Goal: Communication & Community: Answer question/provide support

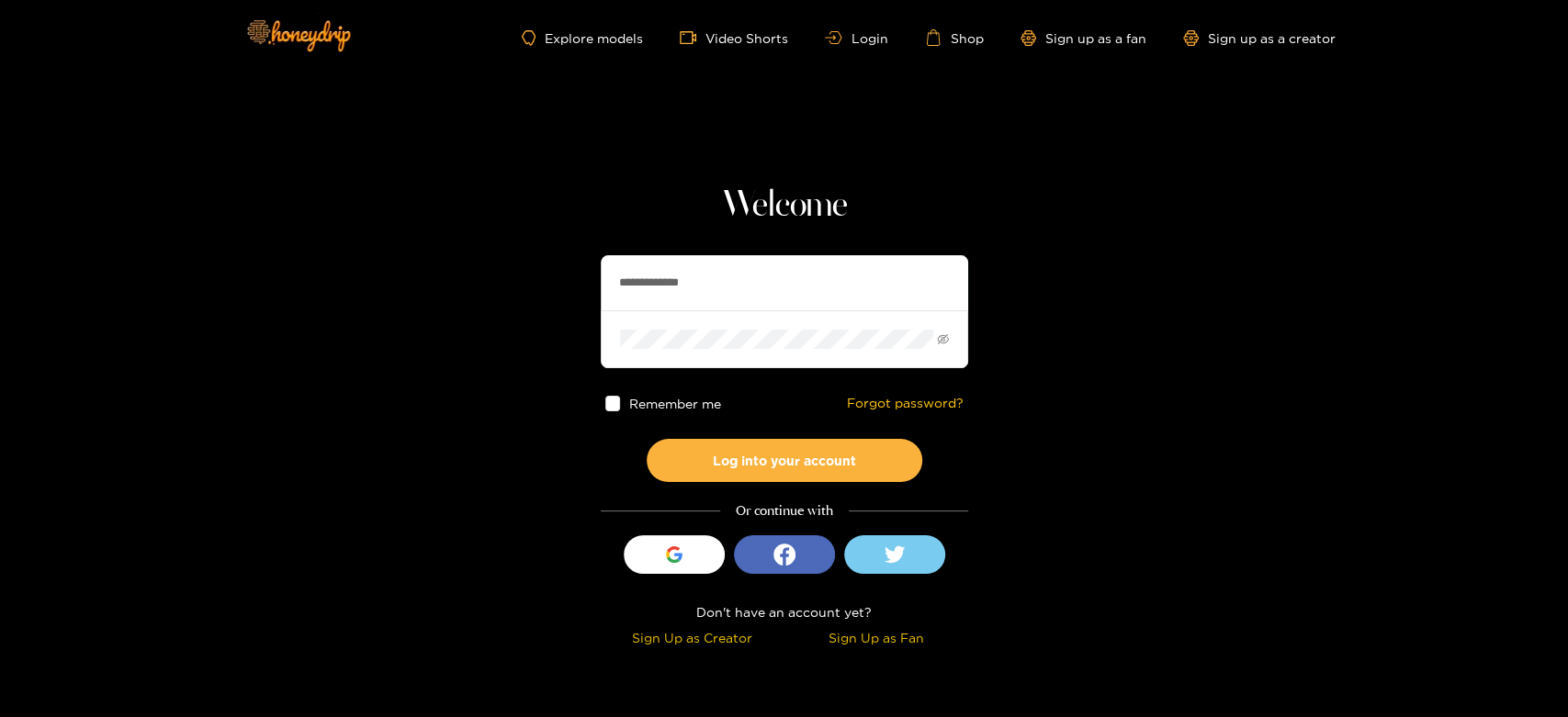
drag, startPoint x: 798, startPoint y: 288, endPoint x: 418, endPoint y: 312, distance: 380.8
click at [396, 288] on section "**********" at bounding box center [784, 327] width 1568 height 653
paste input "text"
type input "********"
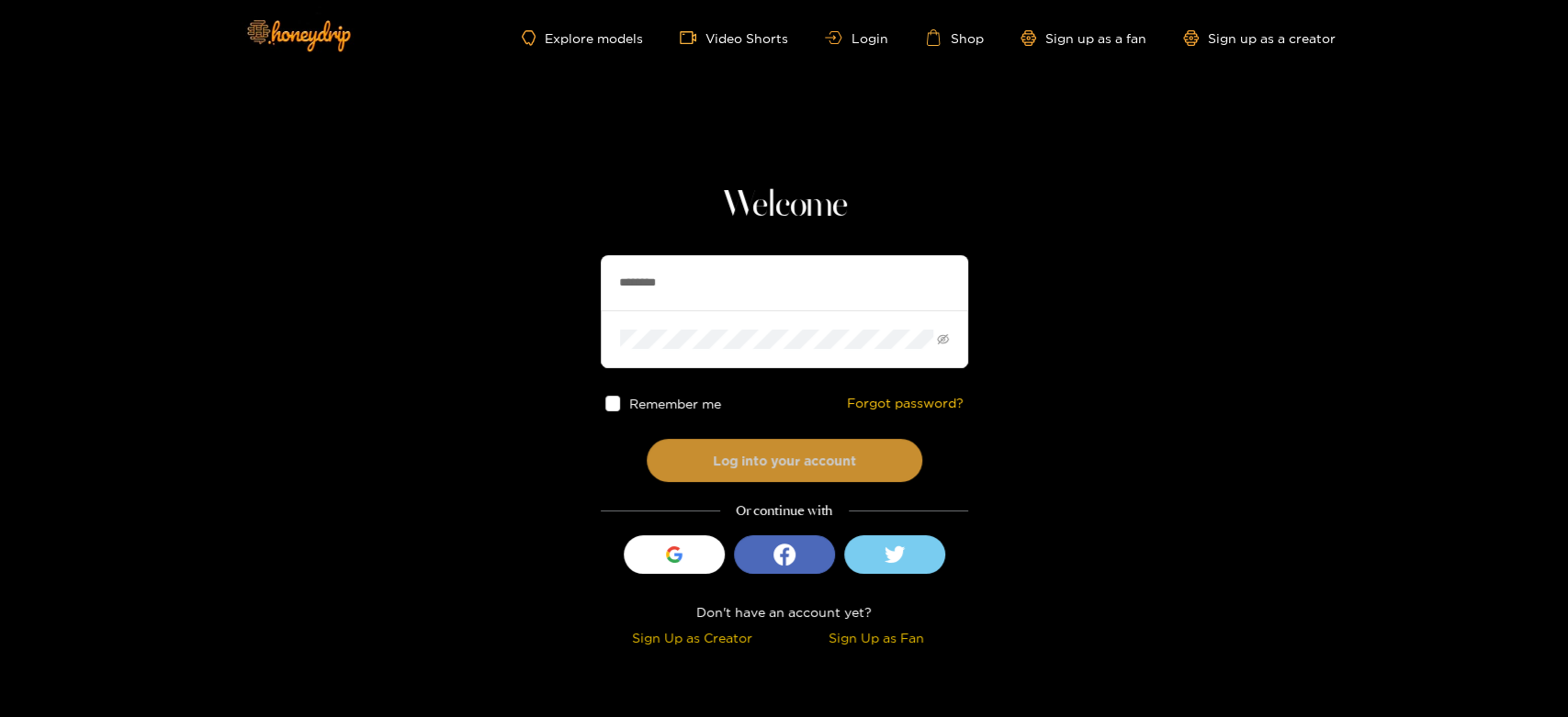
click at [748, 461] on button "Log into your account" at bounding box center [784, 461] width 275 height 43
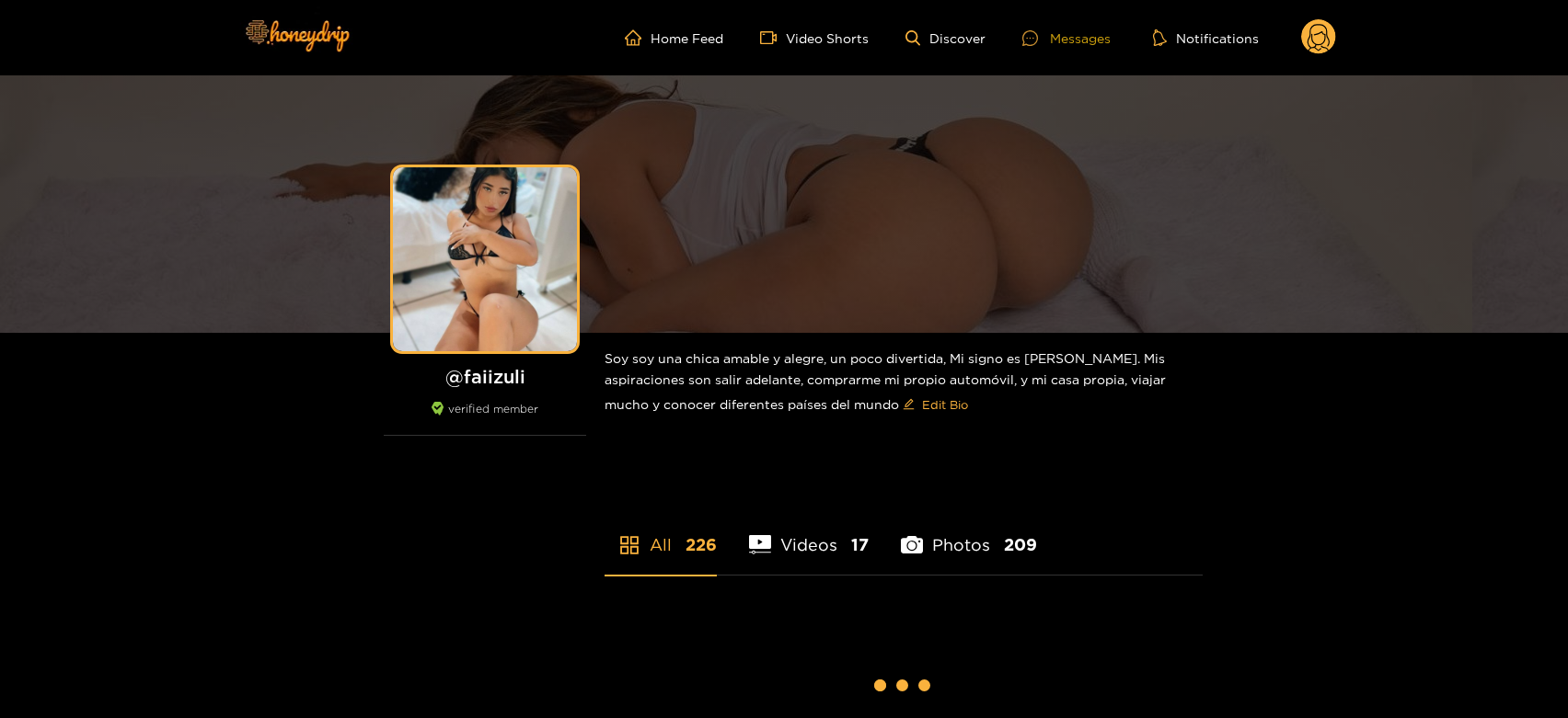
click at [1048, 42] on div at bounding box center [1035, 37] width 27 height 16
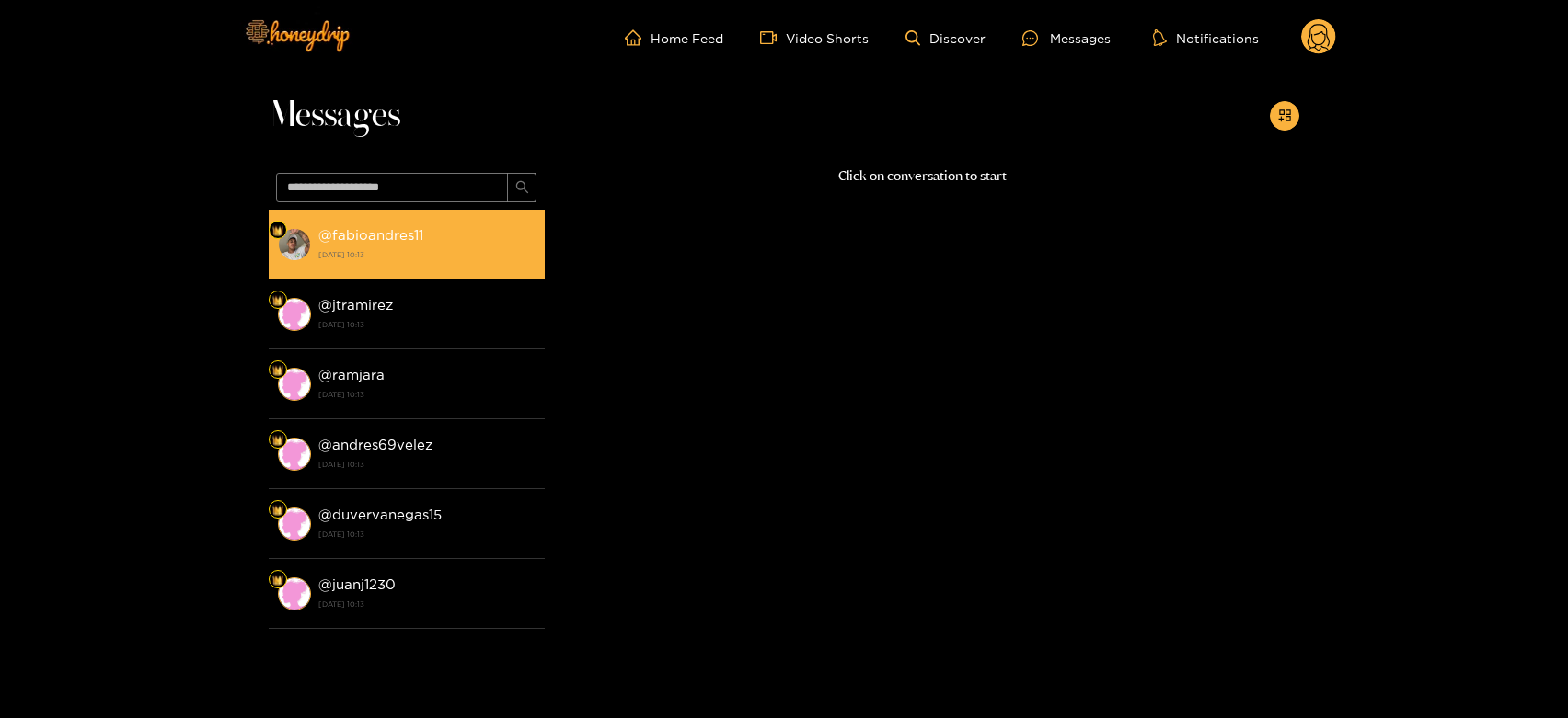
click at [396, 262] on strong "[DATE] 10:13" at bounding box center [428, 255] width 218 height 17
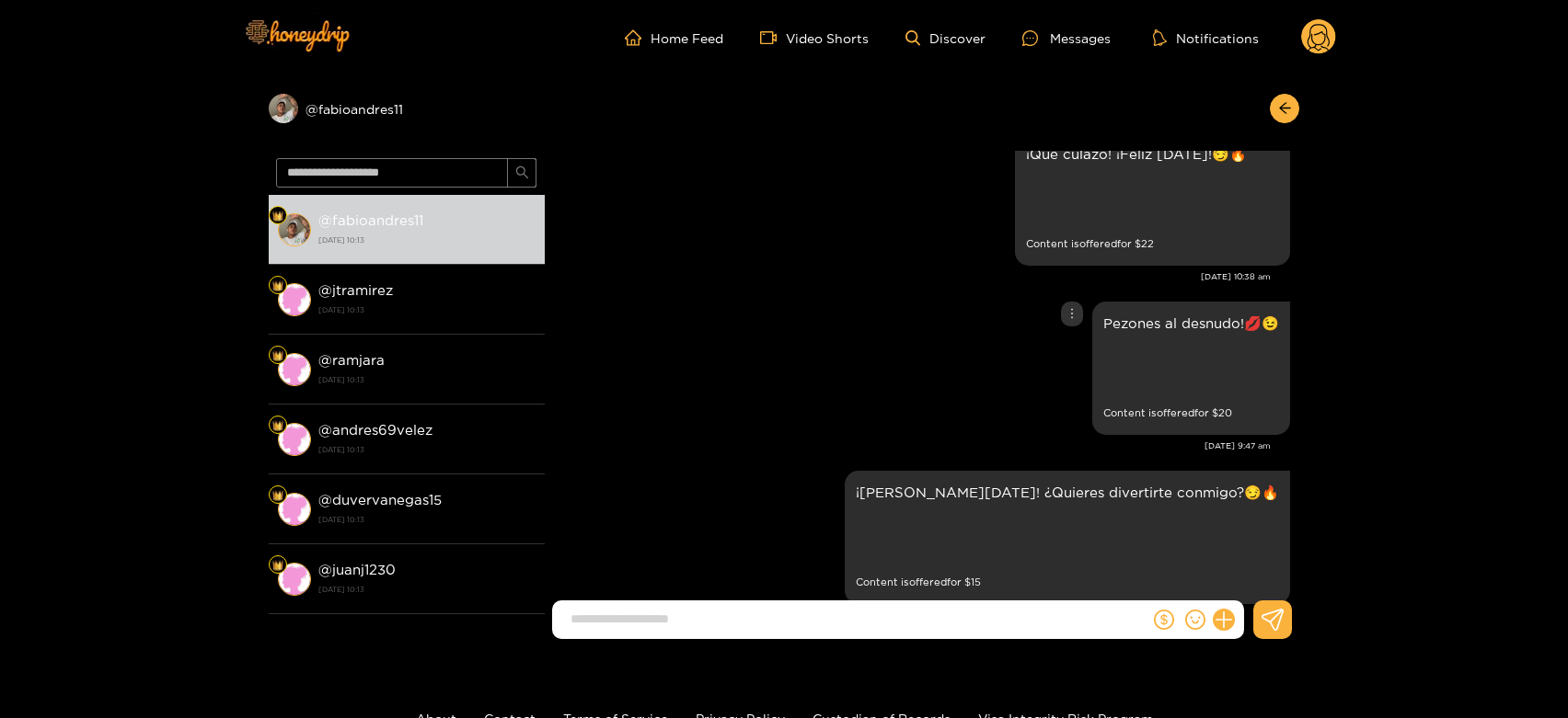
scroll to position [3946, 0]
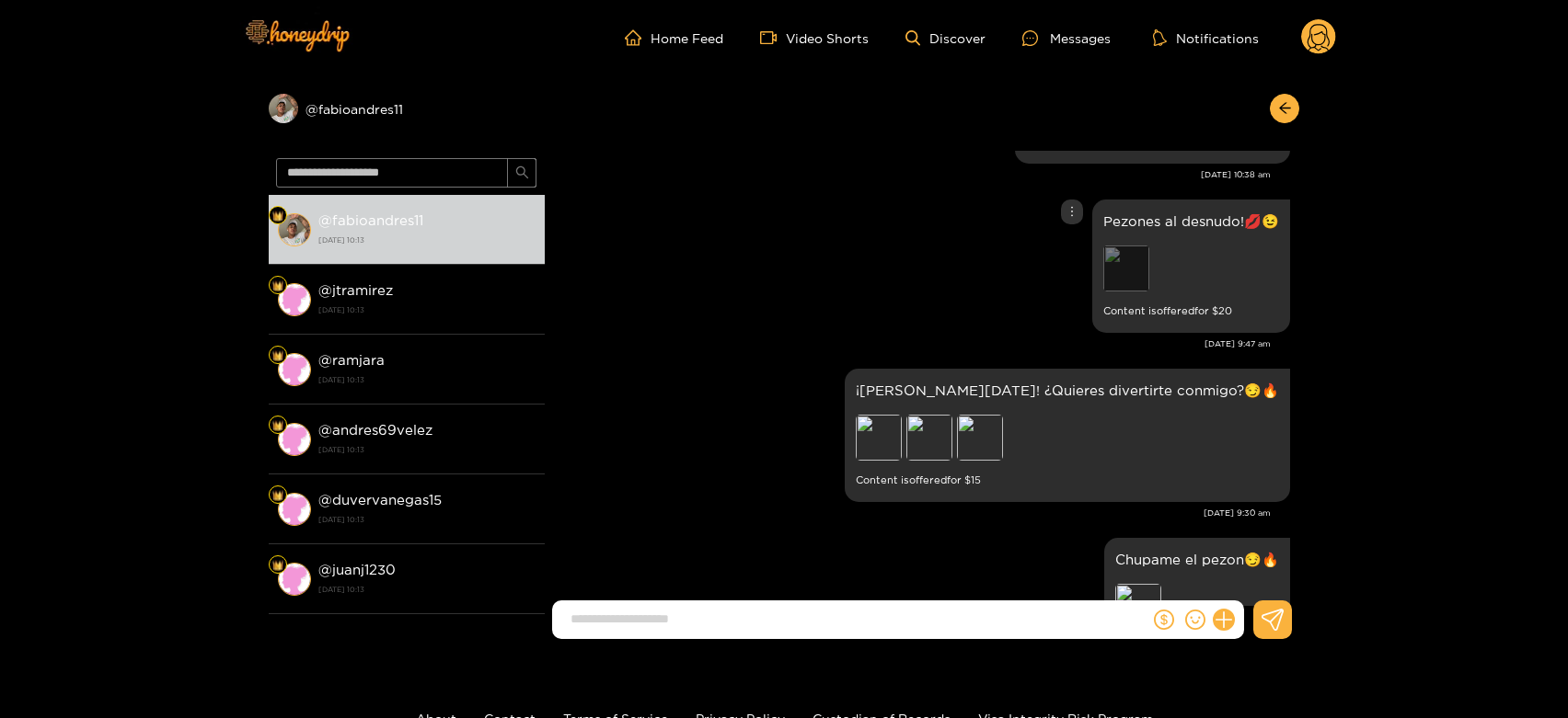
click at [1117, 246] on div "Preview" at bounding box center [1126, 268] width 46 height 46
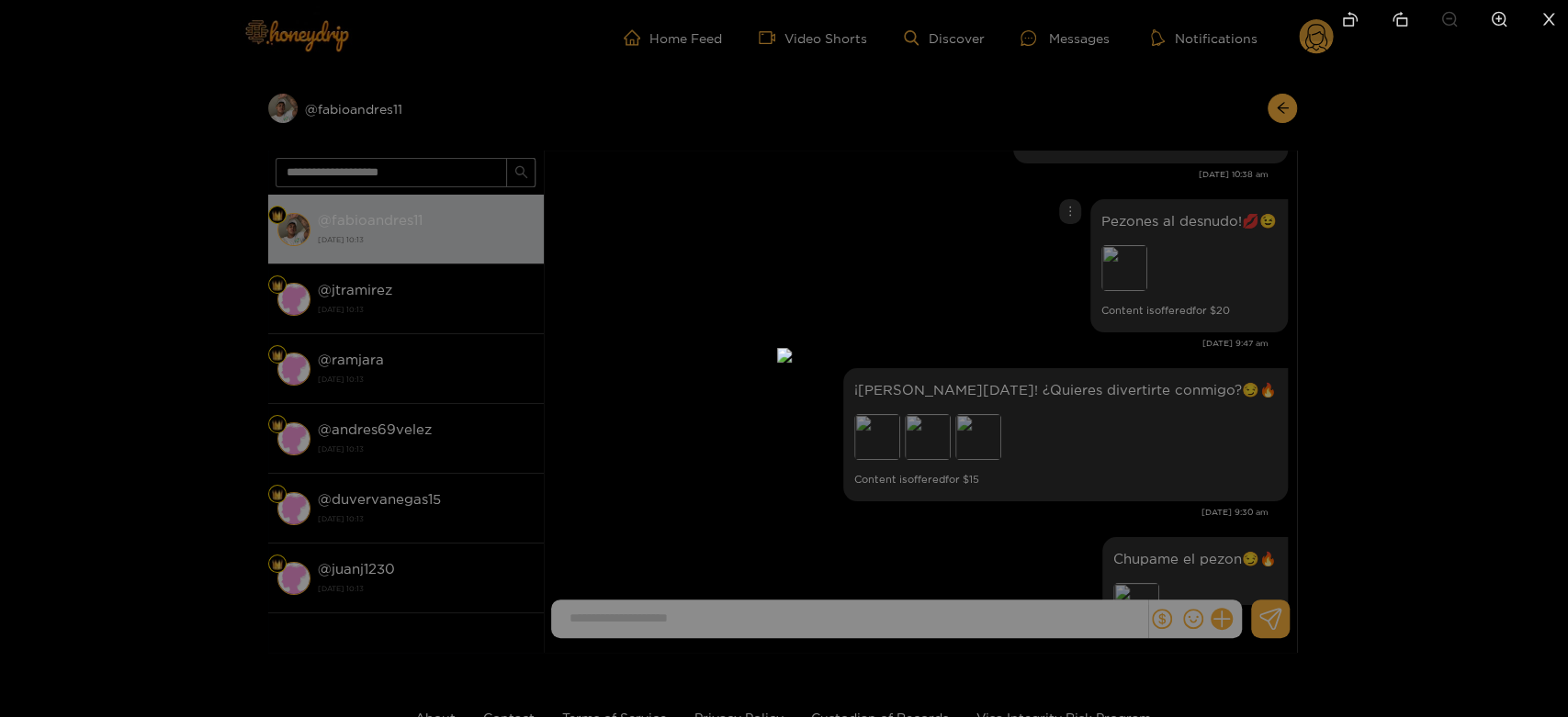
click at [1330, 221] on div at bounding box center [784, 358] width 1568 height 717
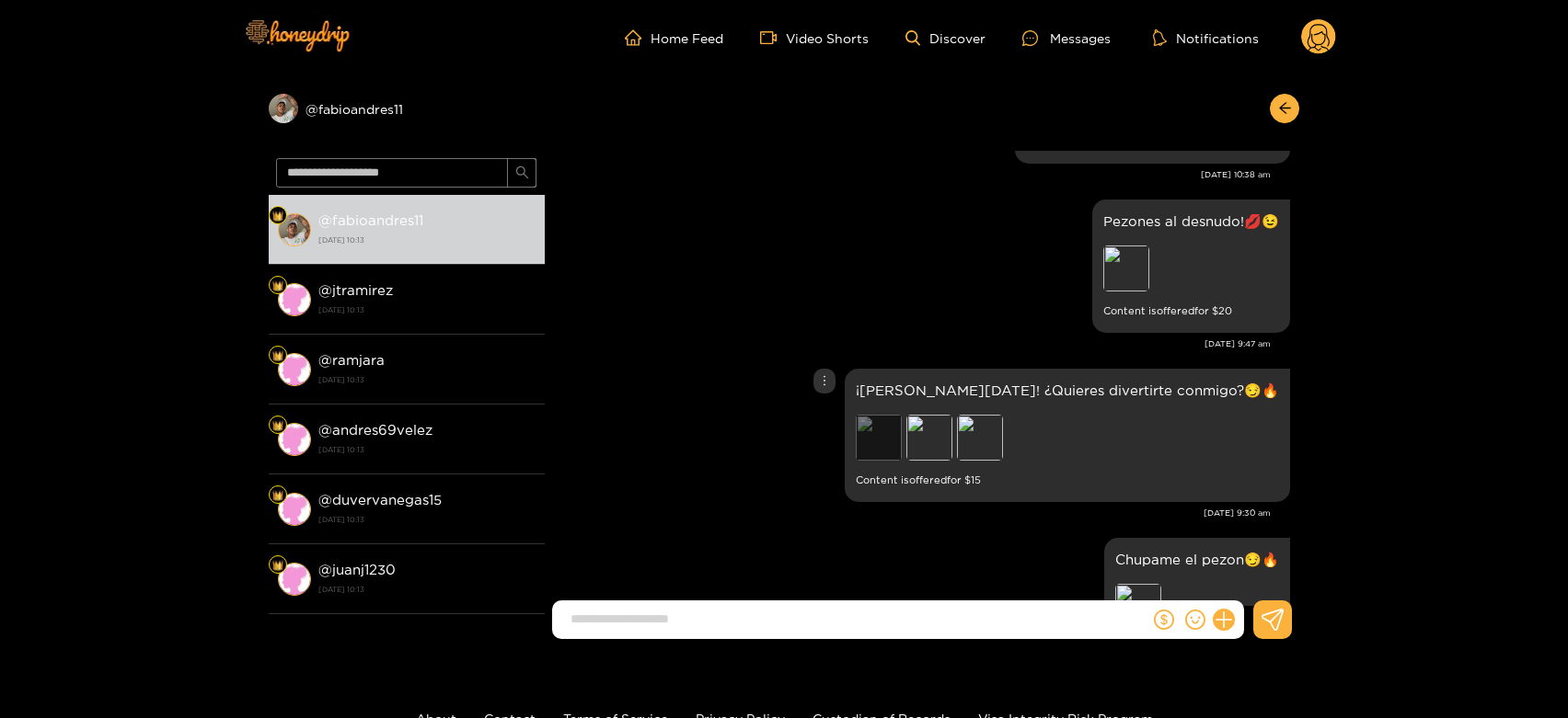
click at [902, 415] on div "Preview" at bounding box center [879, 438] width 46 height 46
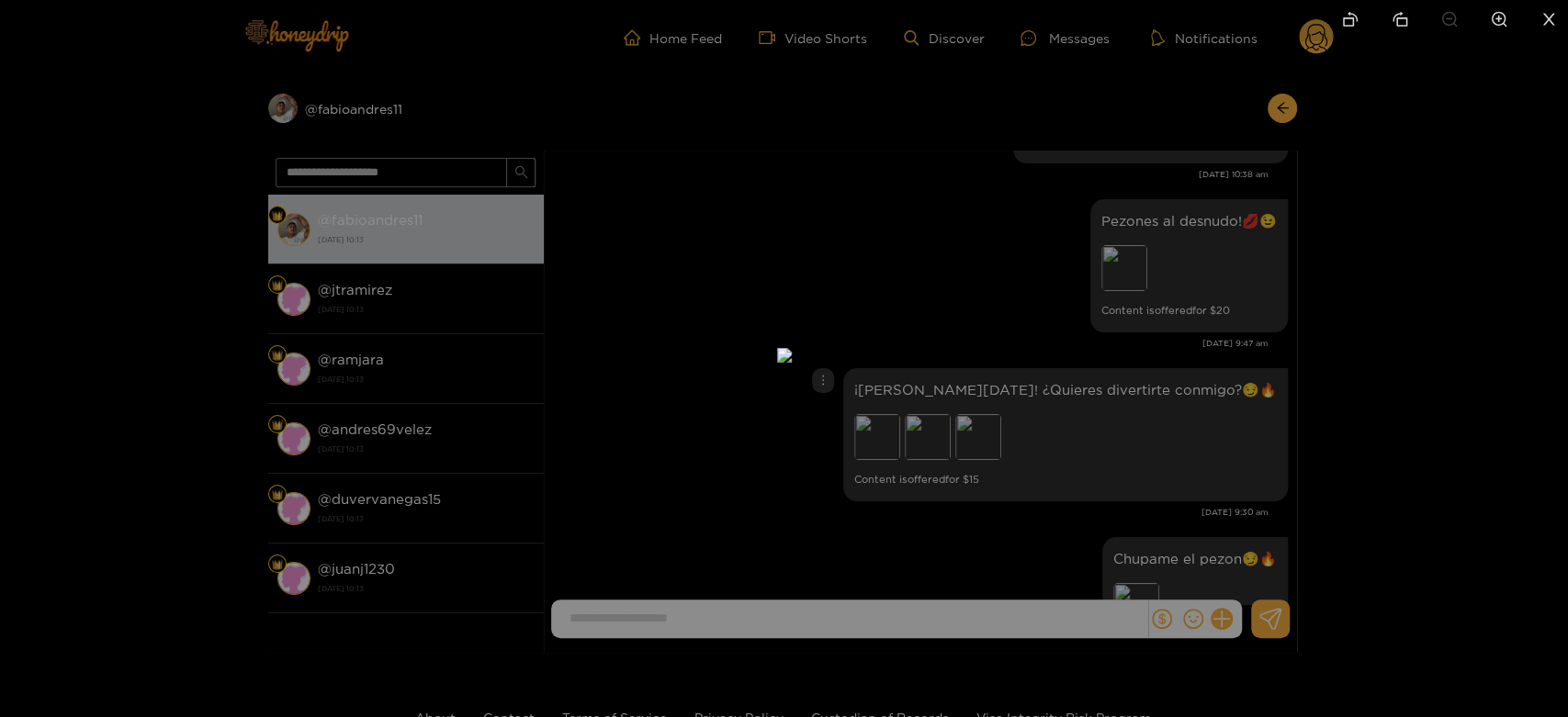
click at [1463, 366] on div at bounding box center [784, 358] width 1568 height 717
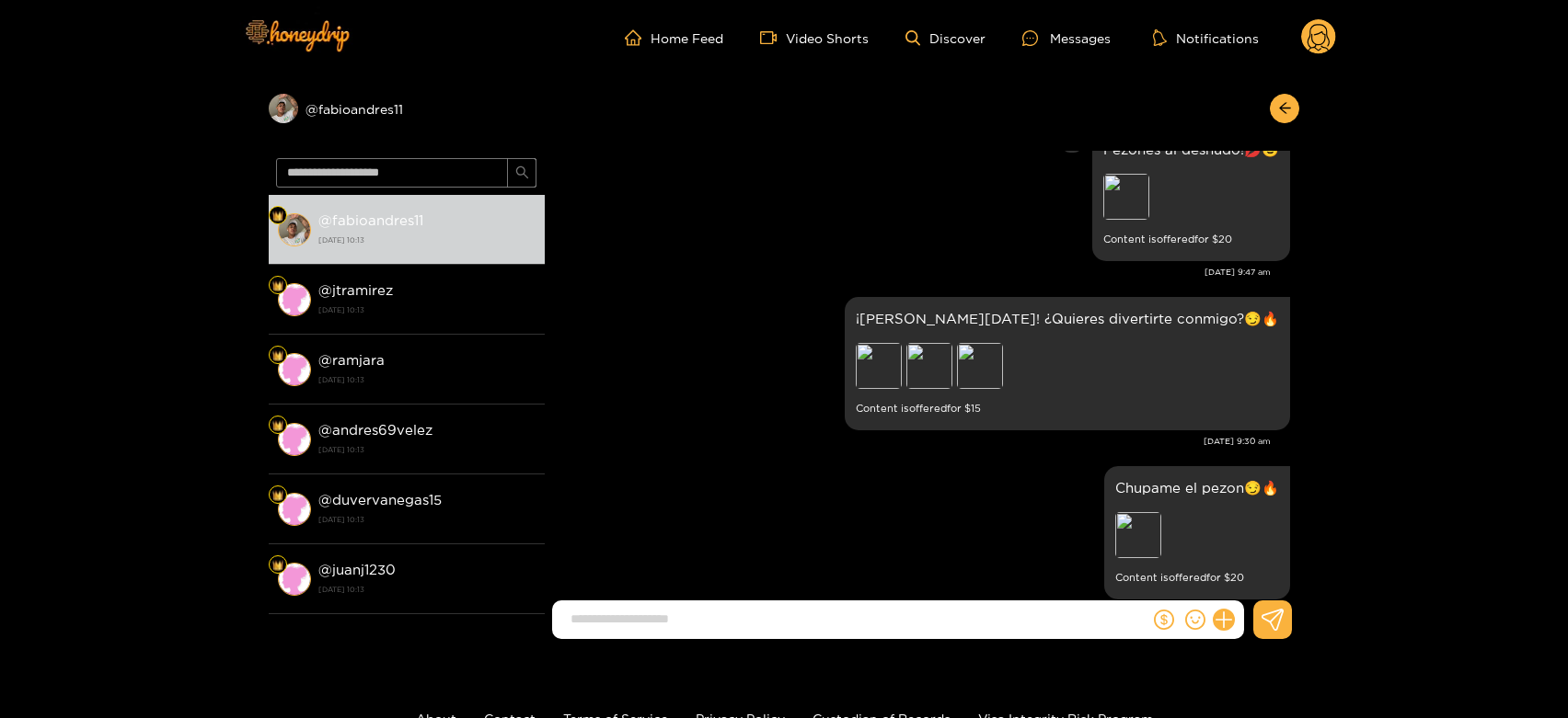
scroll to position [4048, 0]
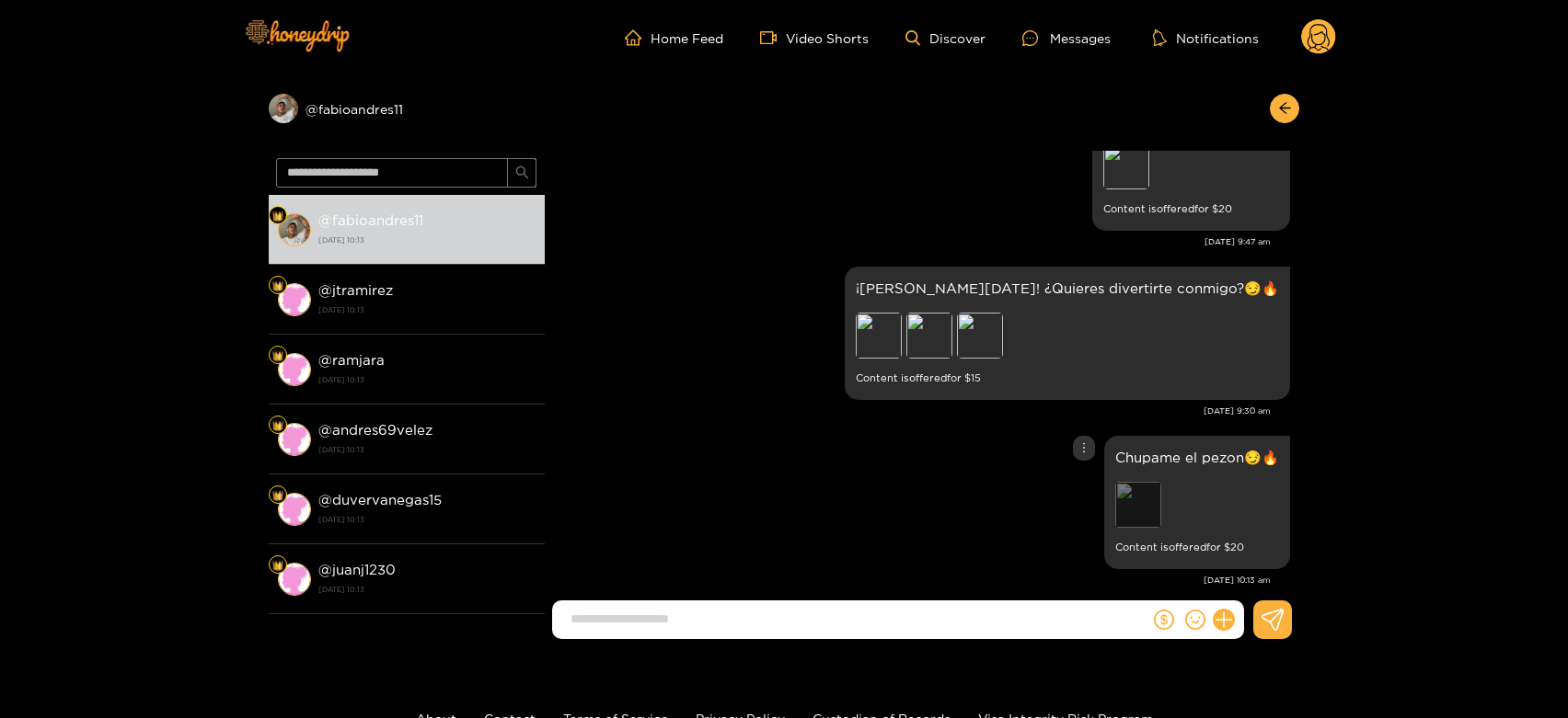
click at [1139, 485] on div "Preview" at bounding box center [1138, 504] width 46 height 46
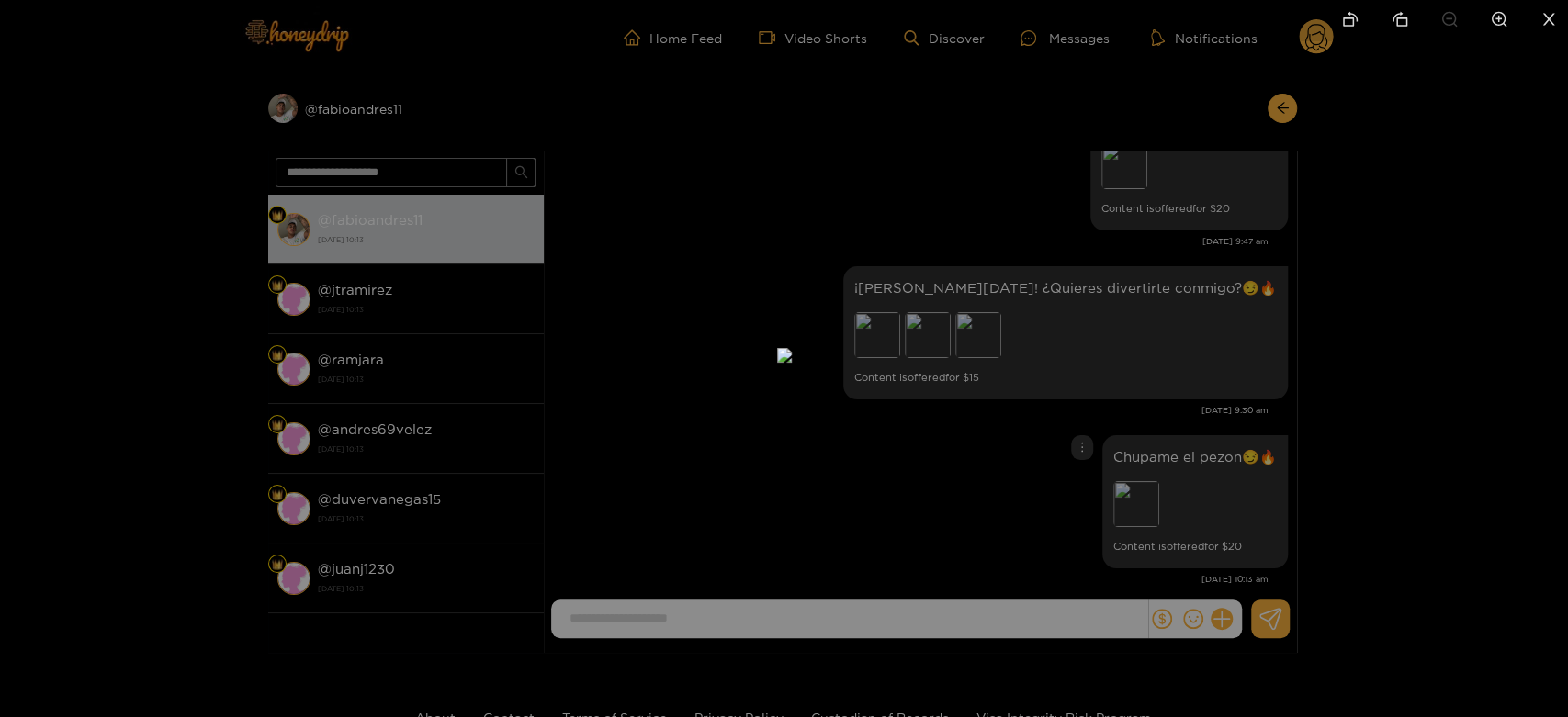
click at [1358, 445] on div at bounding box center [784, 358] width 1568 height 717
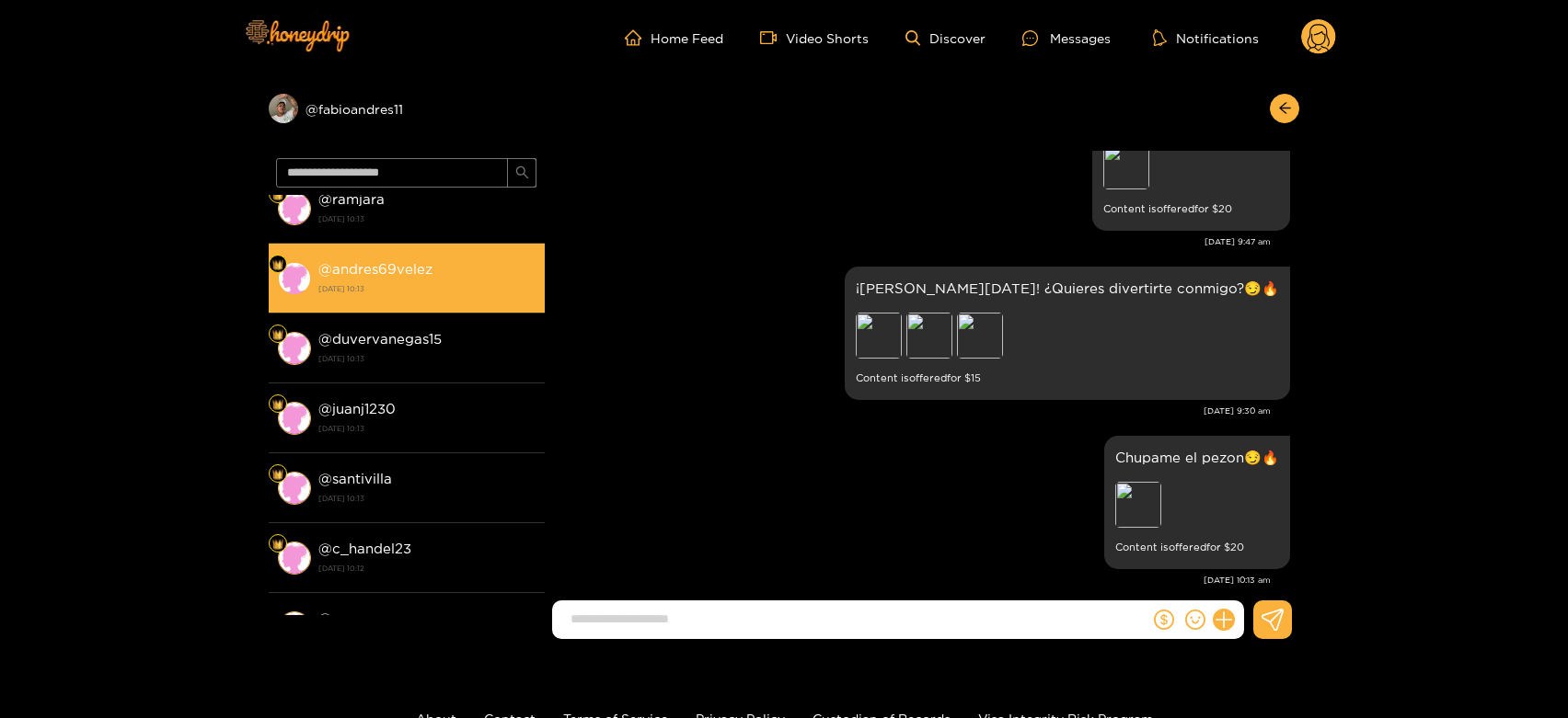
scroll to position [307, 0]
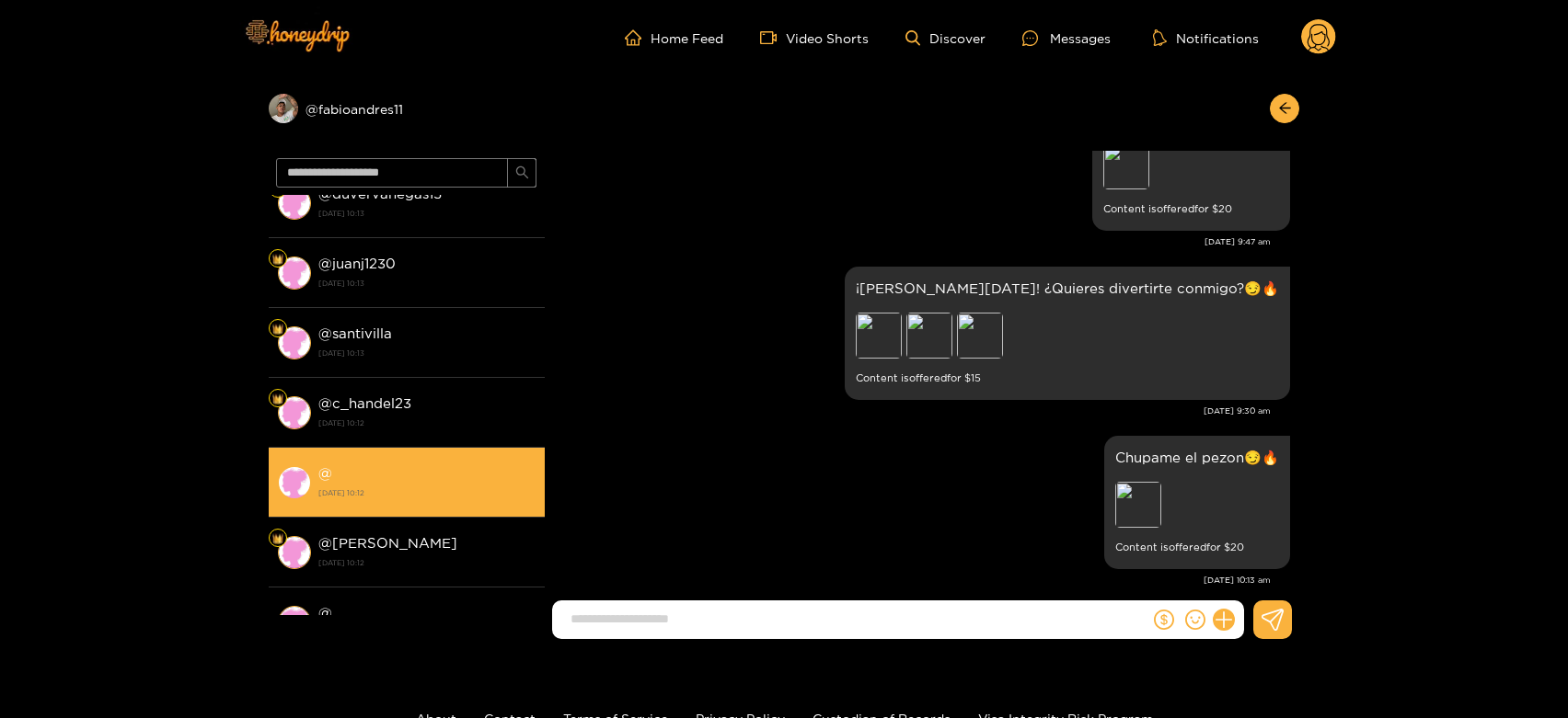
click at [413, 458] on li "@ 15 September 2025 10:12" at bounding box center [407, 483] width 276 height 70
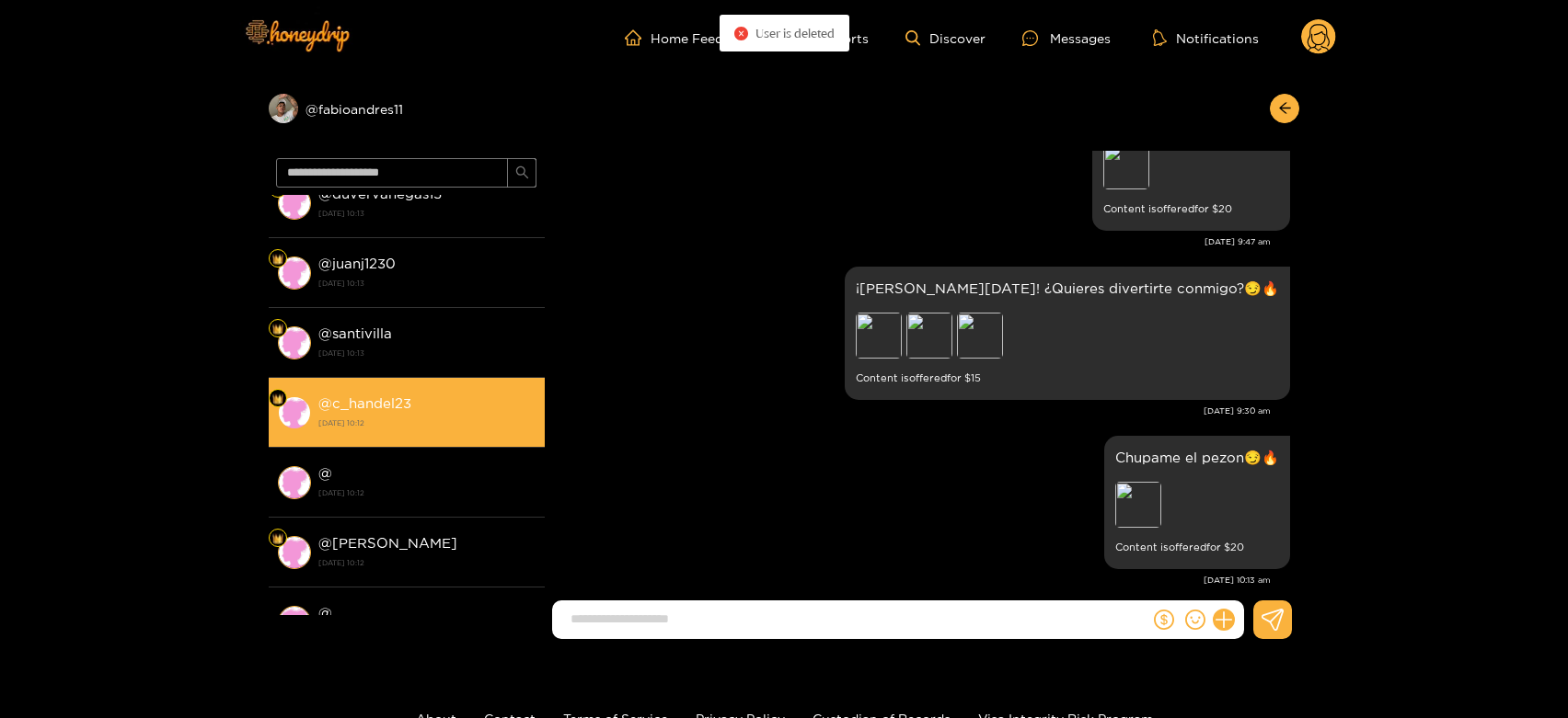
click at [421, 386] on li "@ c_handel23 15 September 2025 10:12" at bounding box center [407, 412] width 276 height 70
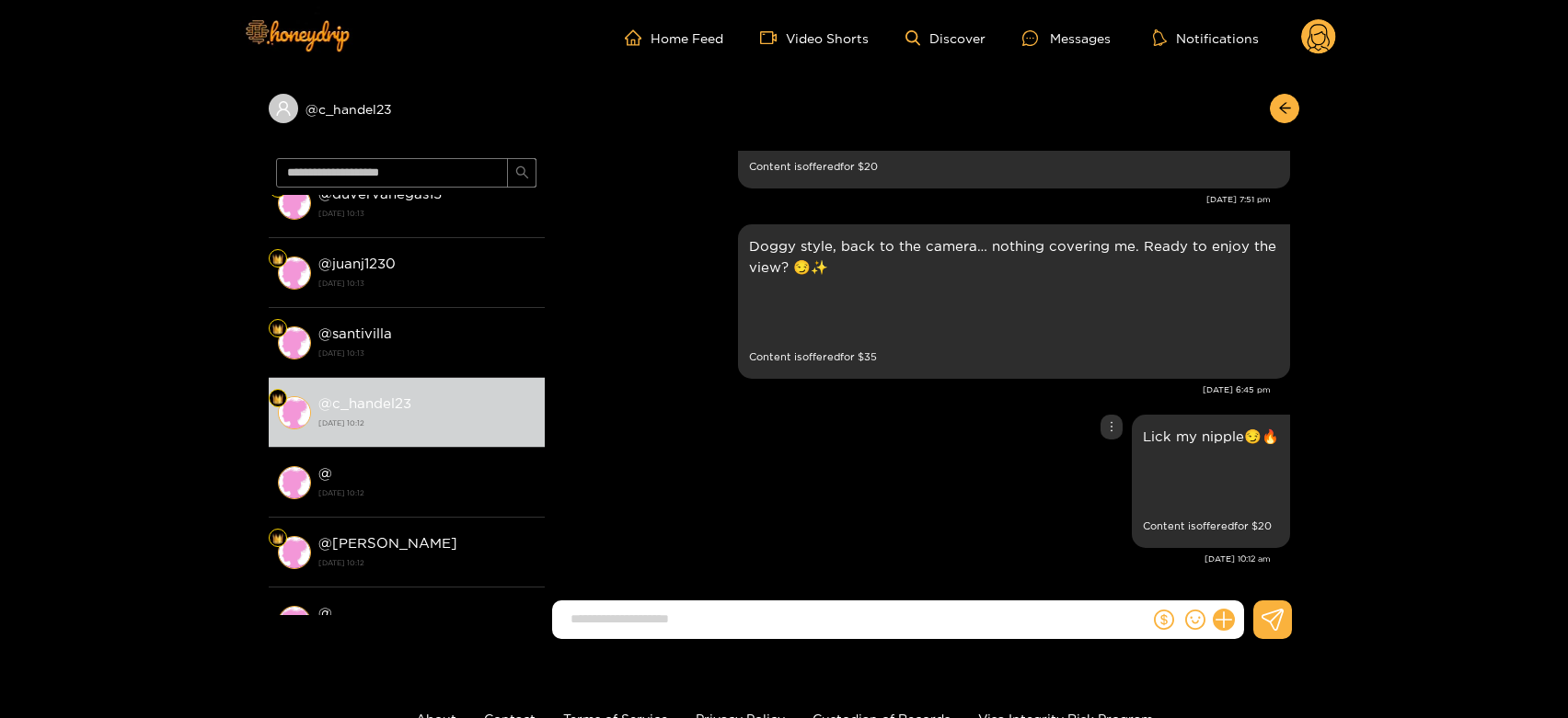
scroll to position [4035, 0]
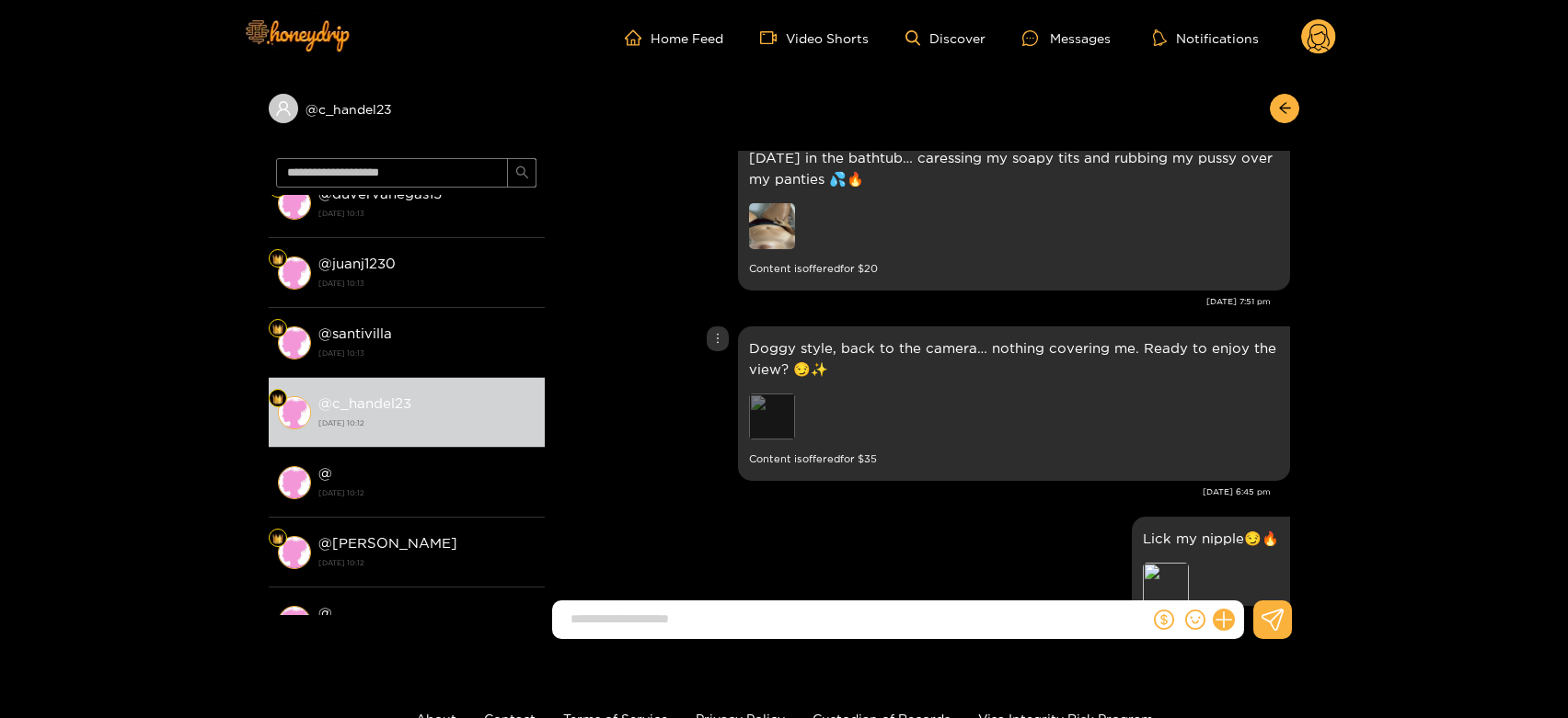
click at [792, 419] on div "Preview" at bounding box center [772, 416] width 46 height 46
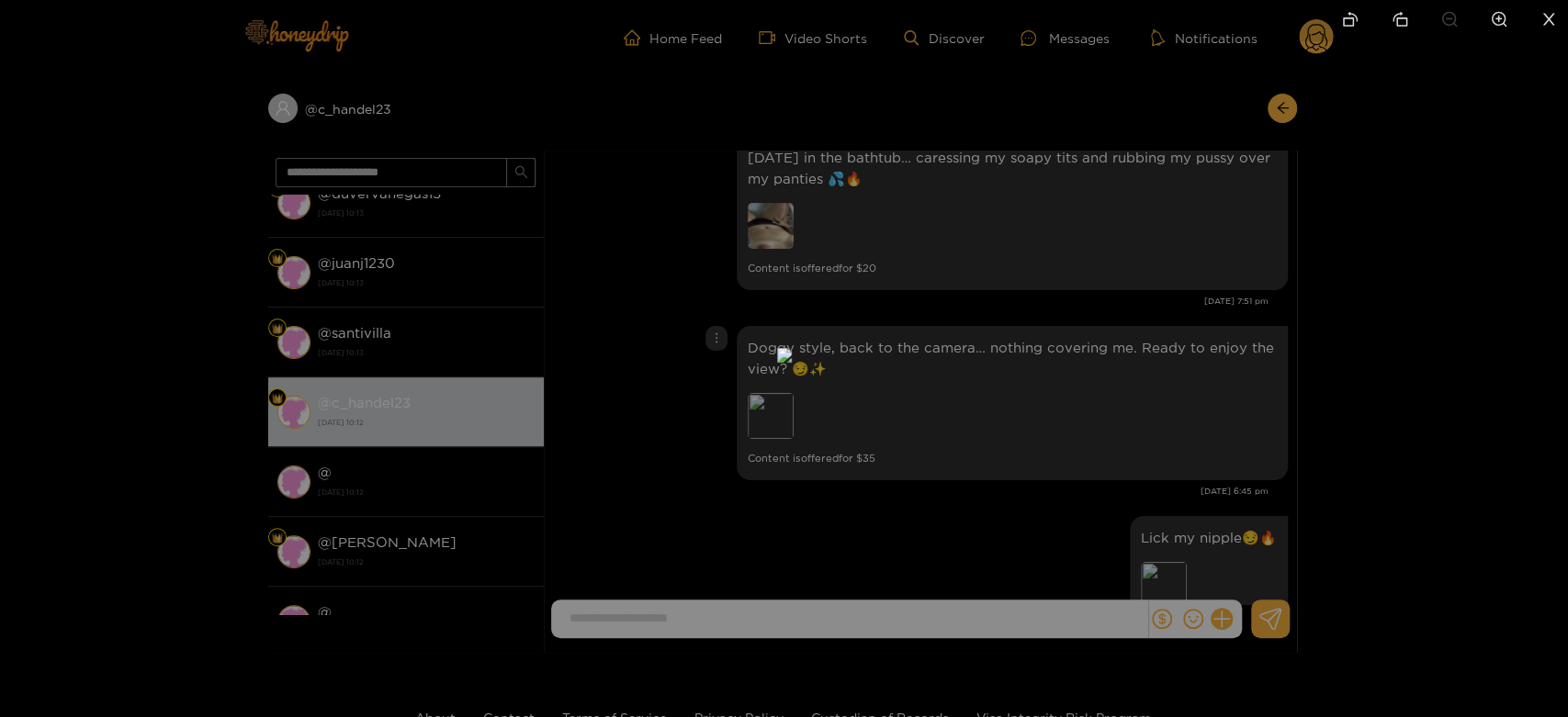
click at [1168, 390] on div at bounding box center [784, 358] width 1568 height 717
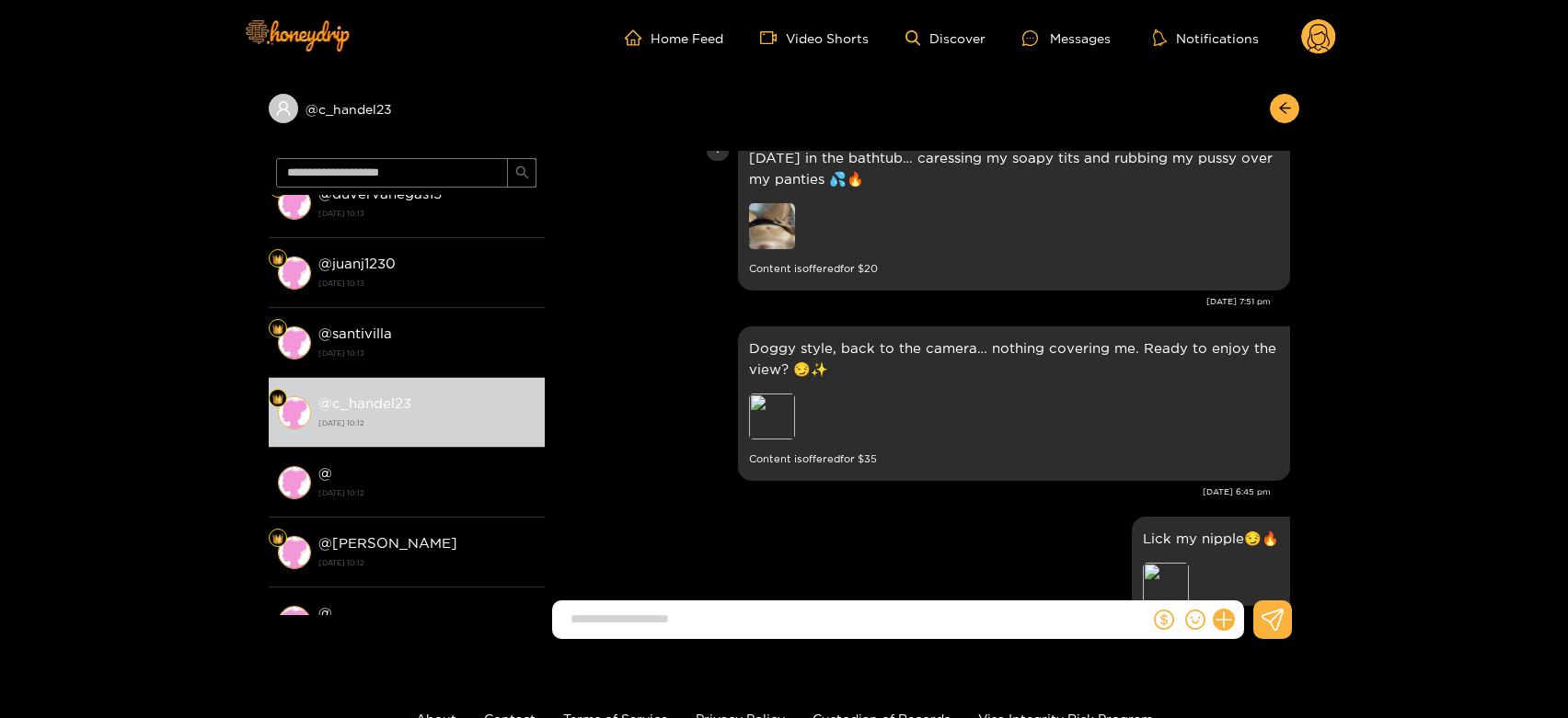
click at [776, 236] on img at bounding box center [772, 226] width 46 height 46
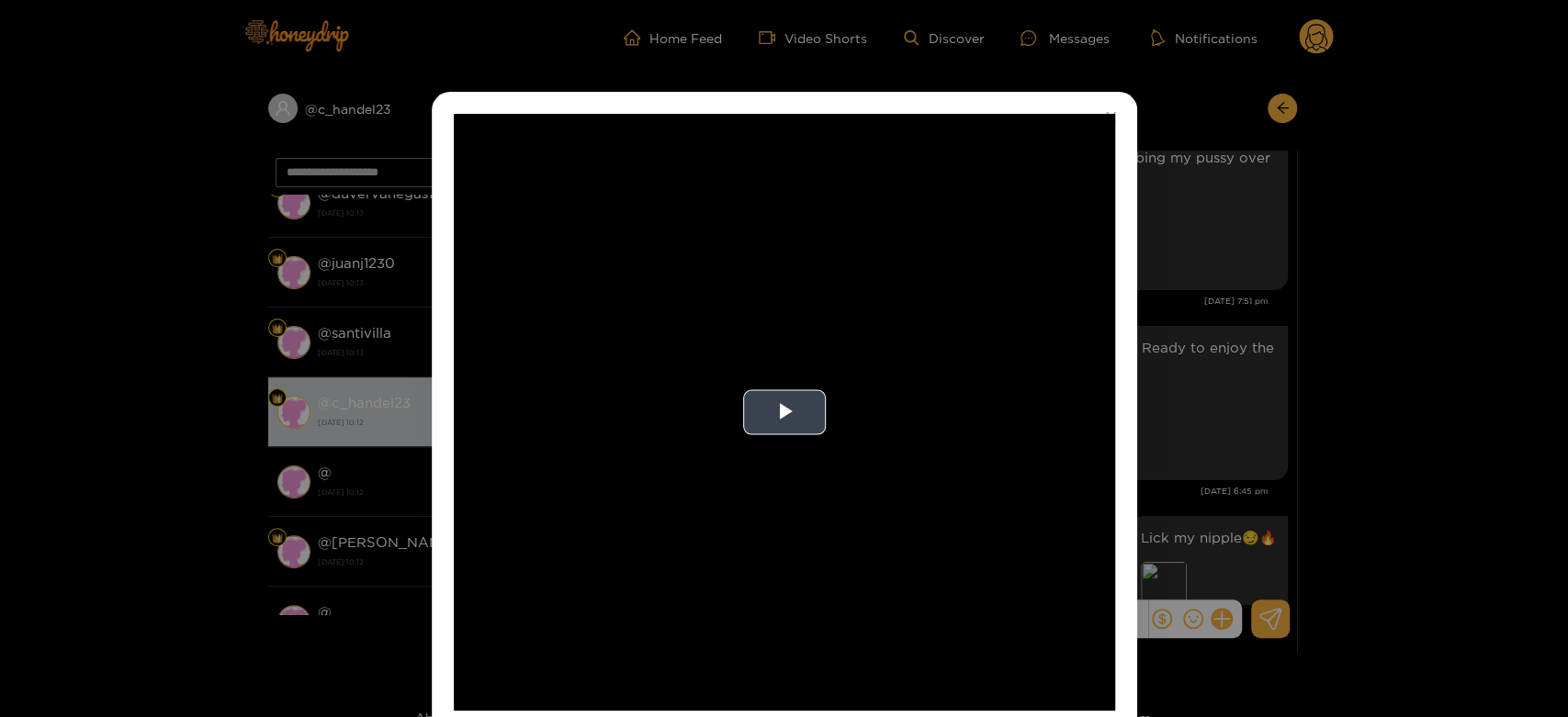
click at [976, 274] on video "Video Player" at bounding box center [784, 413] width 662 height 597
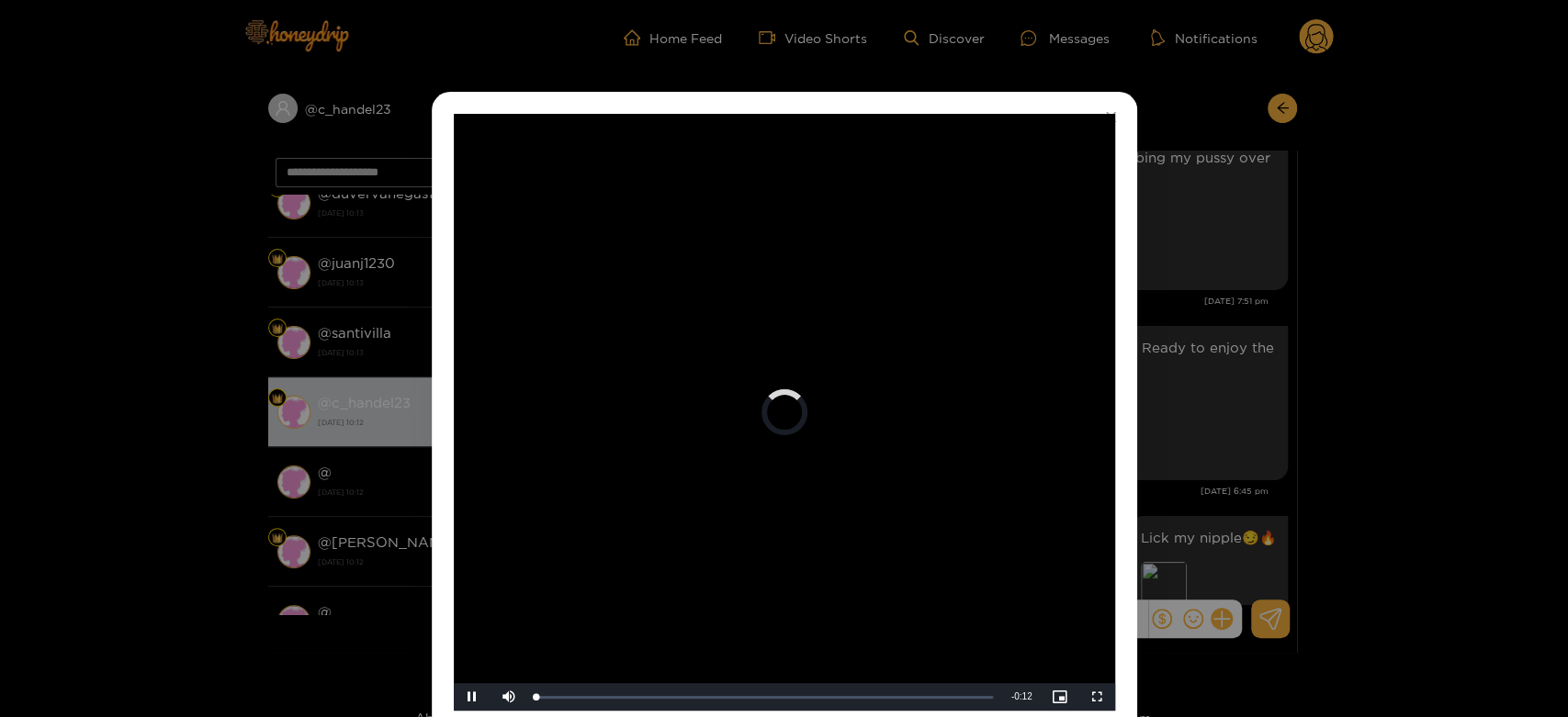
click at [976, 274] on video "Video Player" at bounding box center [784, 413] width 662 height 597
click at [1255, 273] on div "**********" at bounding box center [784, 358] width 1568 height 717
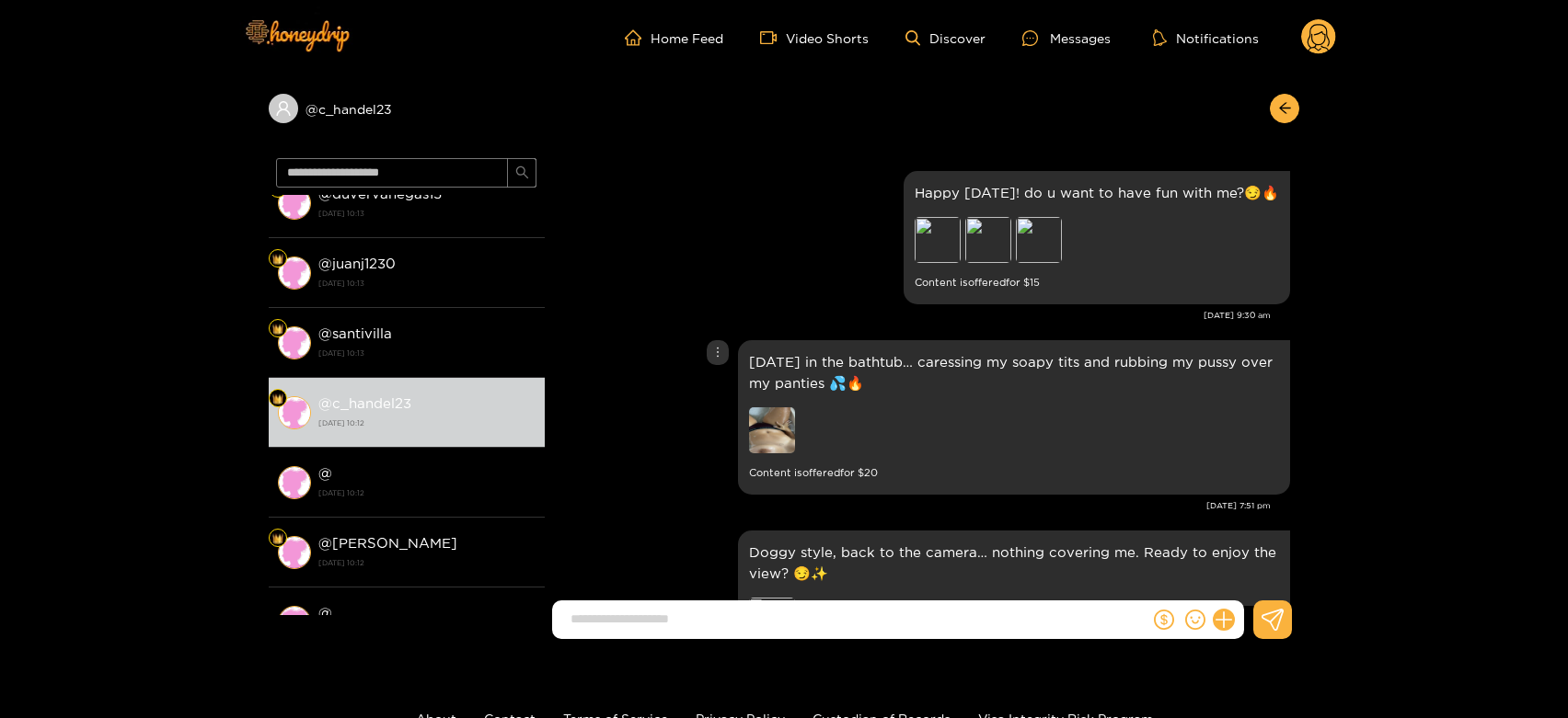
scroll to position [3729, 0]
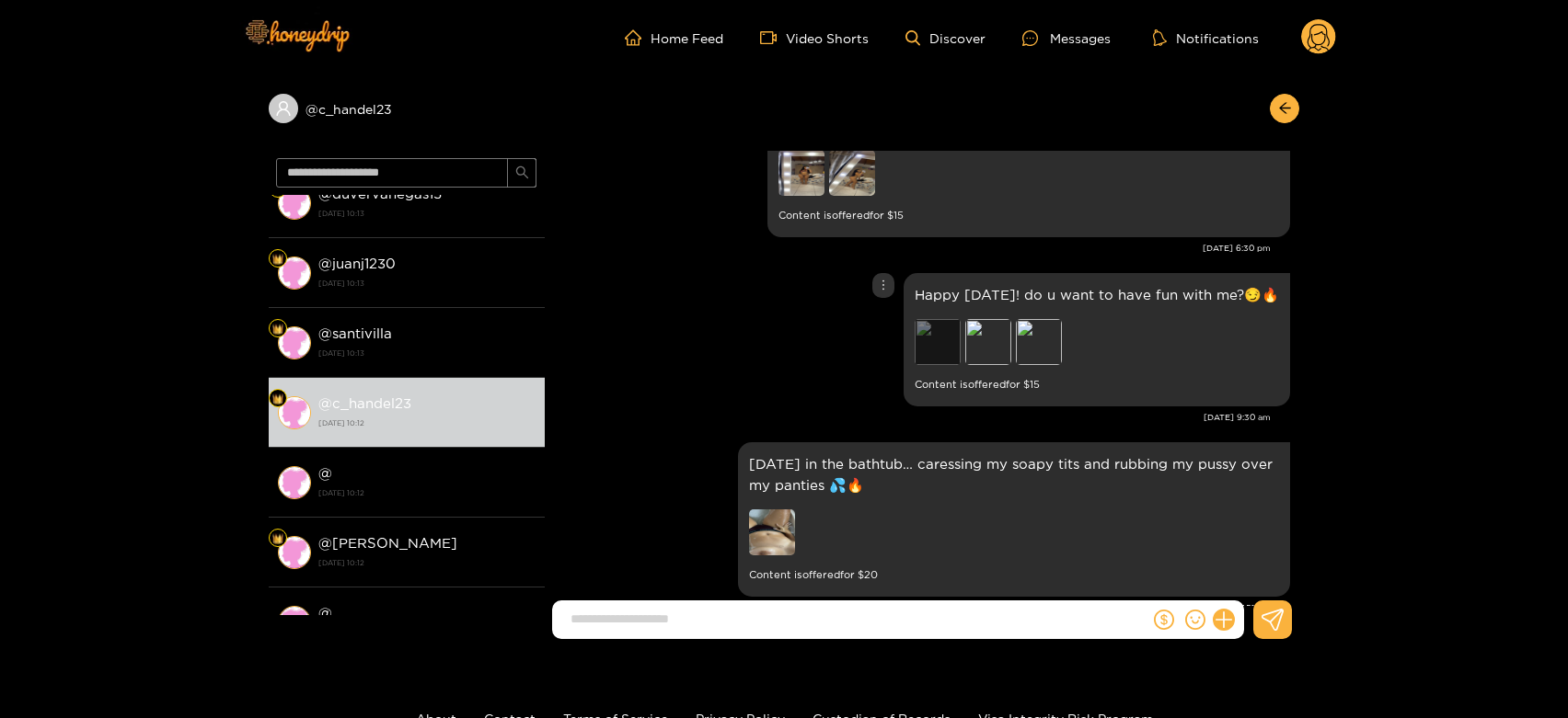
click at [937, 347] on div "Preview" at bounding box center [937, 342] width 46 height 46
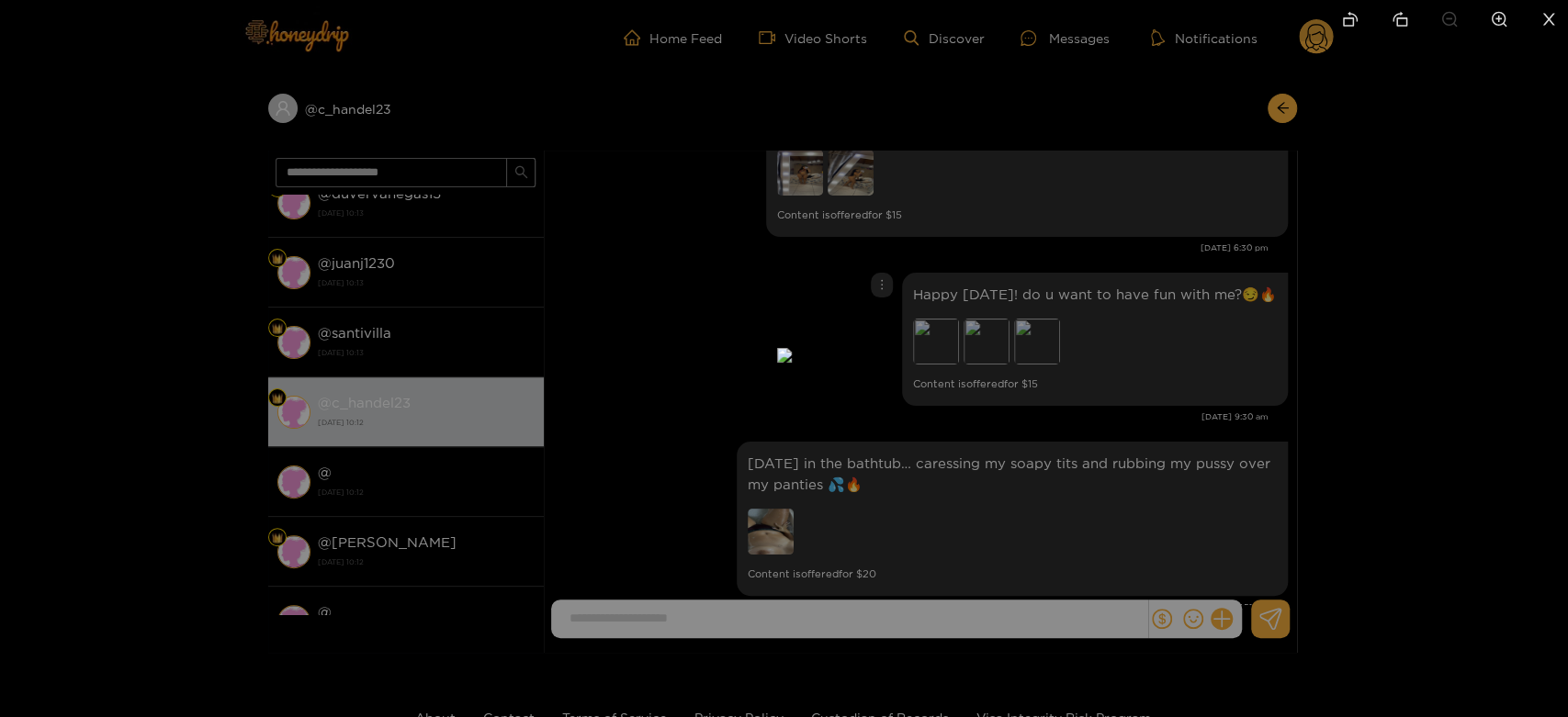
click at [1255, 347] on div at bounding box center [784, 358] width 1568 height 717
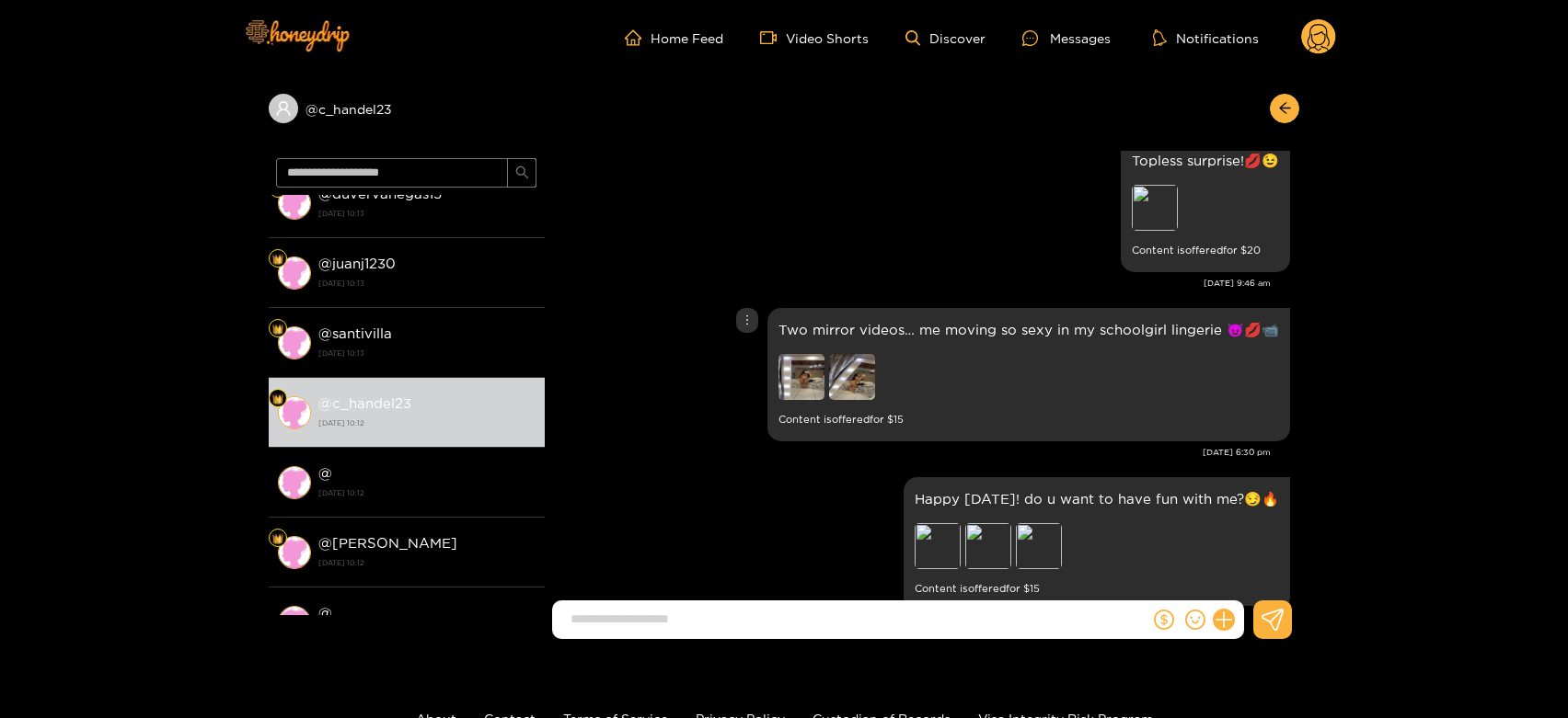
scroll to position [3422, 0]
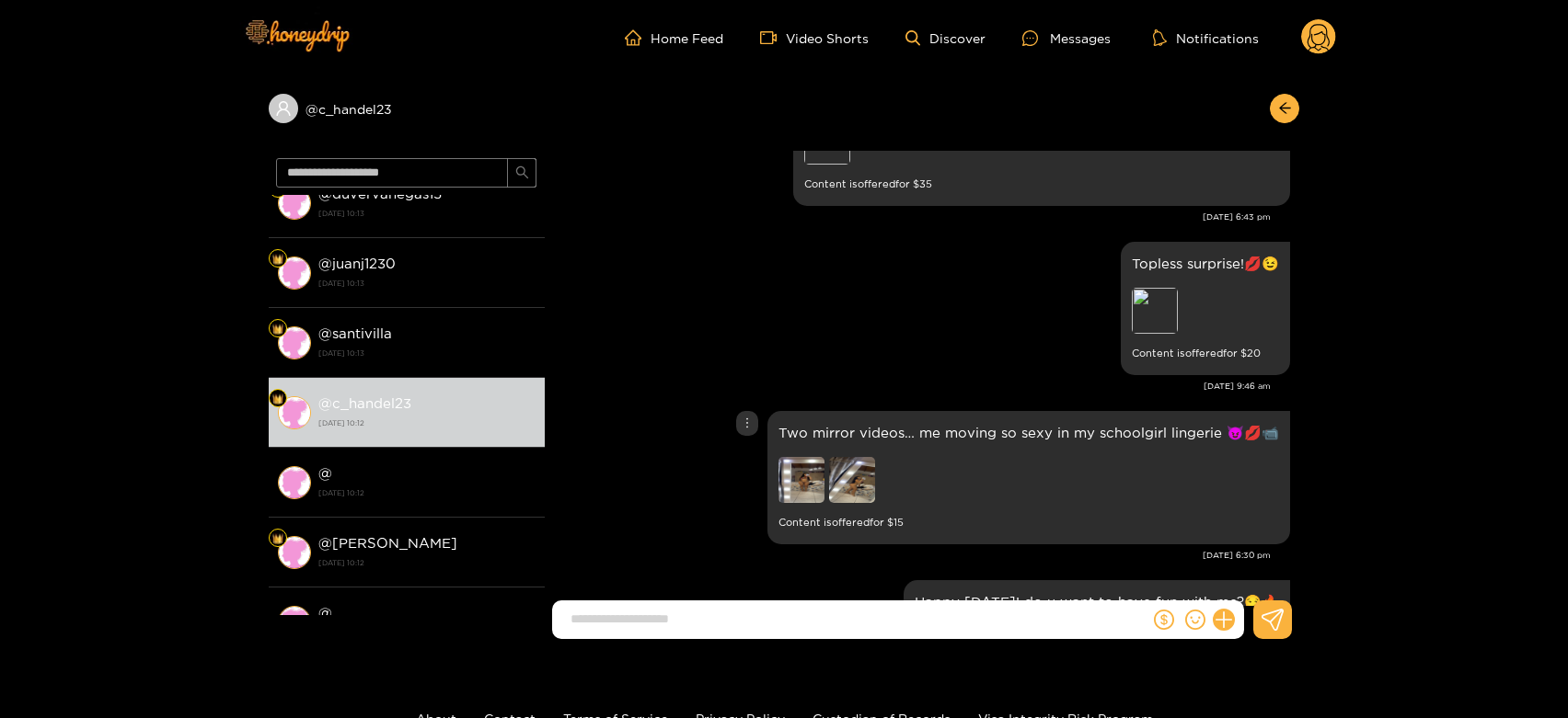
click at [855, 479] on img at bounding box center [852, 480] width 46 height 46
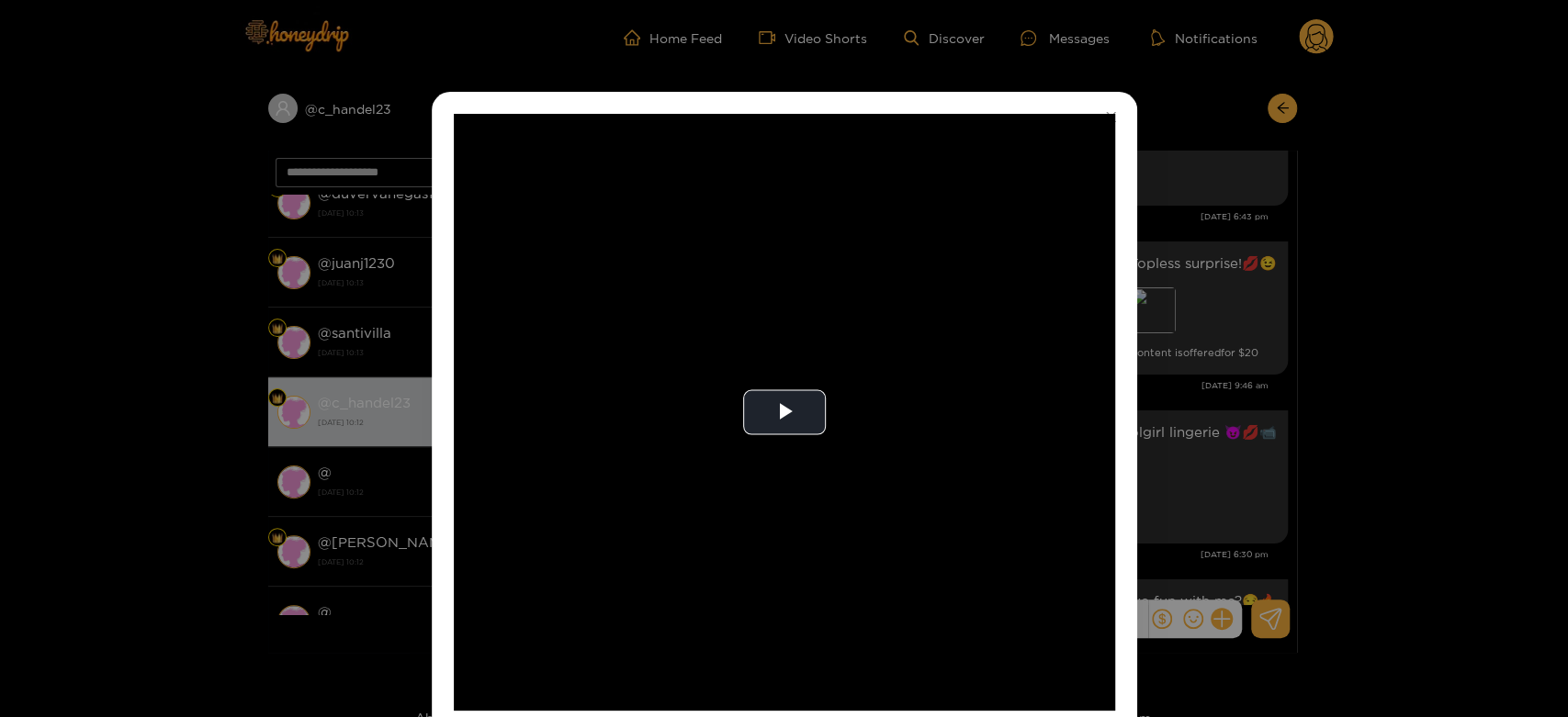
click at [854, 478] on video "Video Player" at bounding box center [784, 413] width 662 height 597
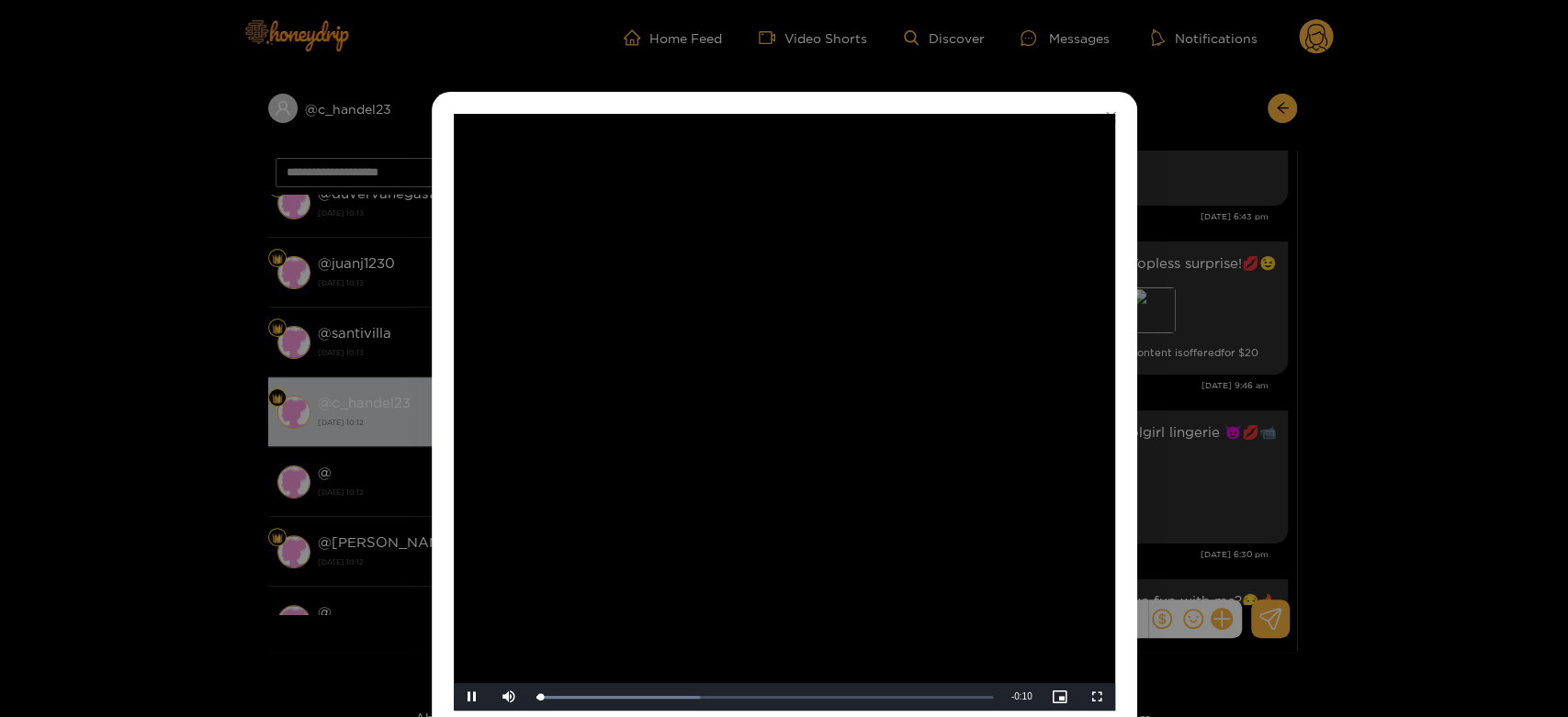
click at [854, 478] on video "Video Player" at bounding box center [784, 413] width 662 height 597
click at [1207, 406] on div "**********" at bounding box center [784, 358] width 1568 height 717
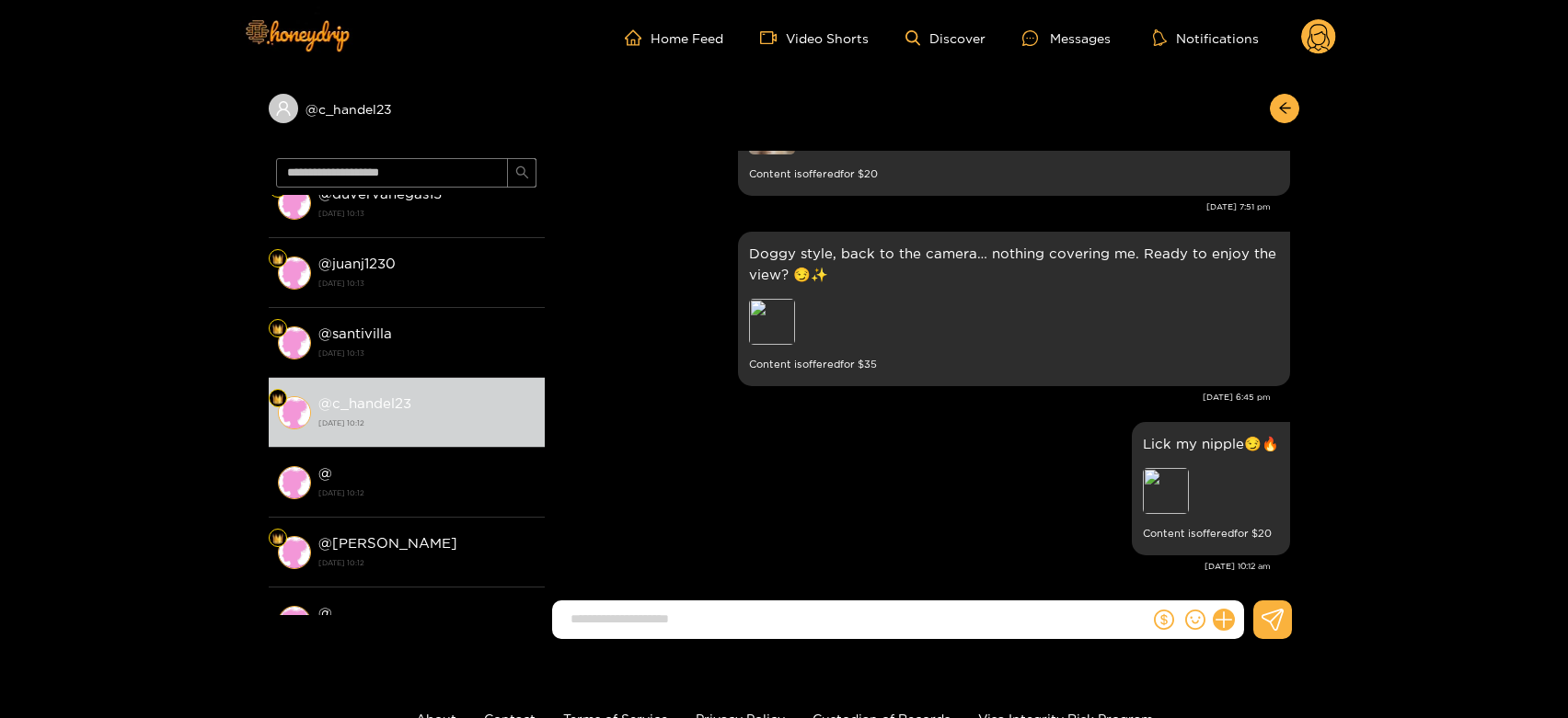
scroll to position [4137, 0]
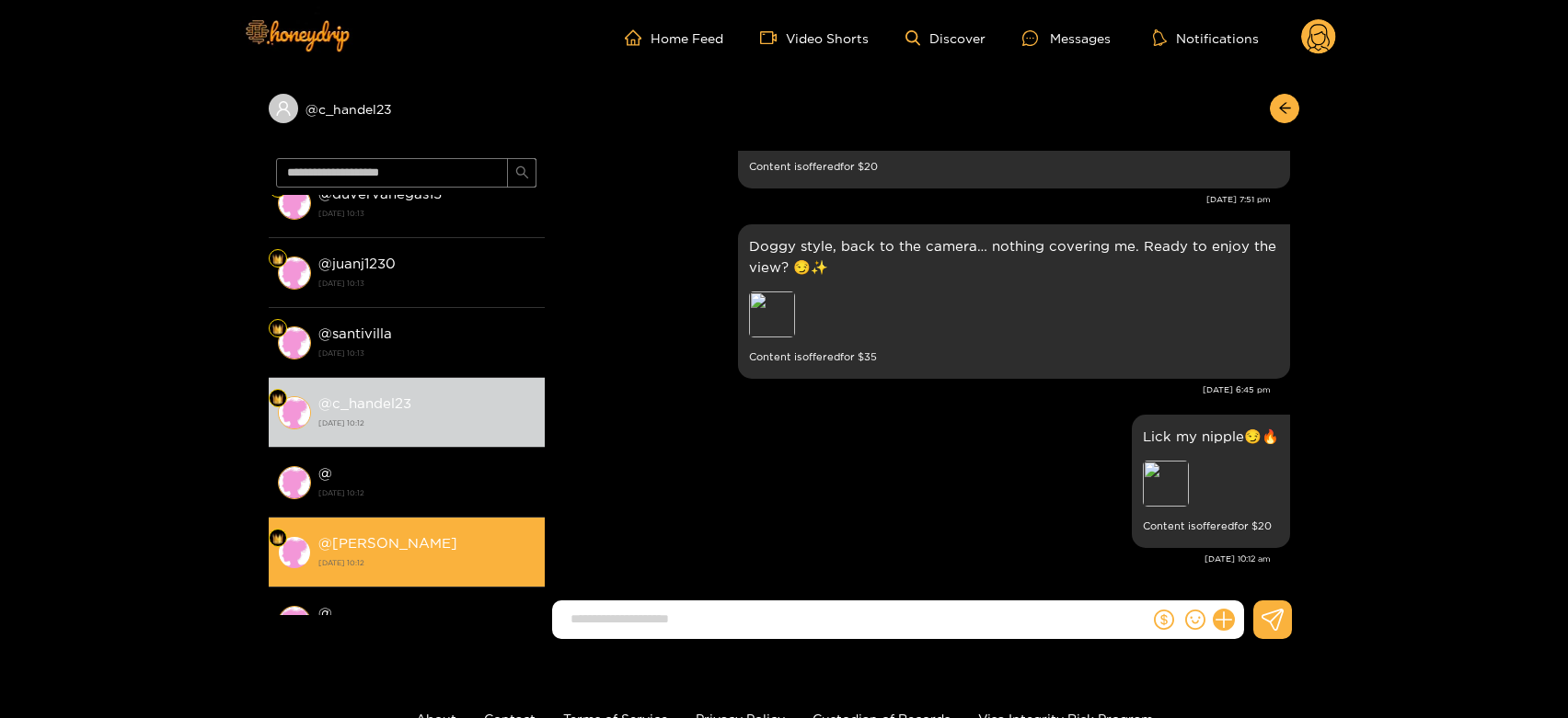
click at [397, 535] on div "@ posada 15 September 2025 10:12" at bounding box center [428, 552] width 218 height 41
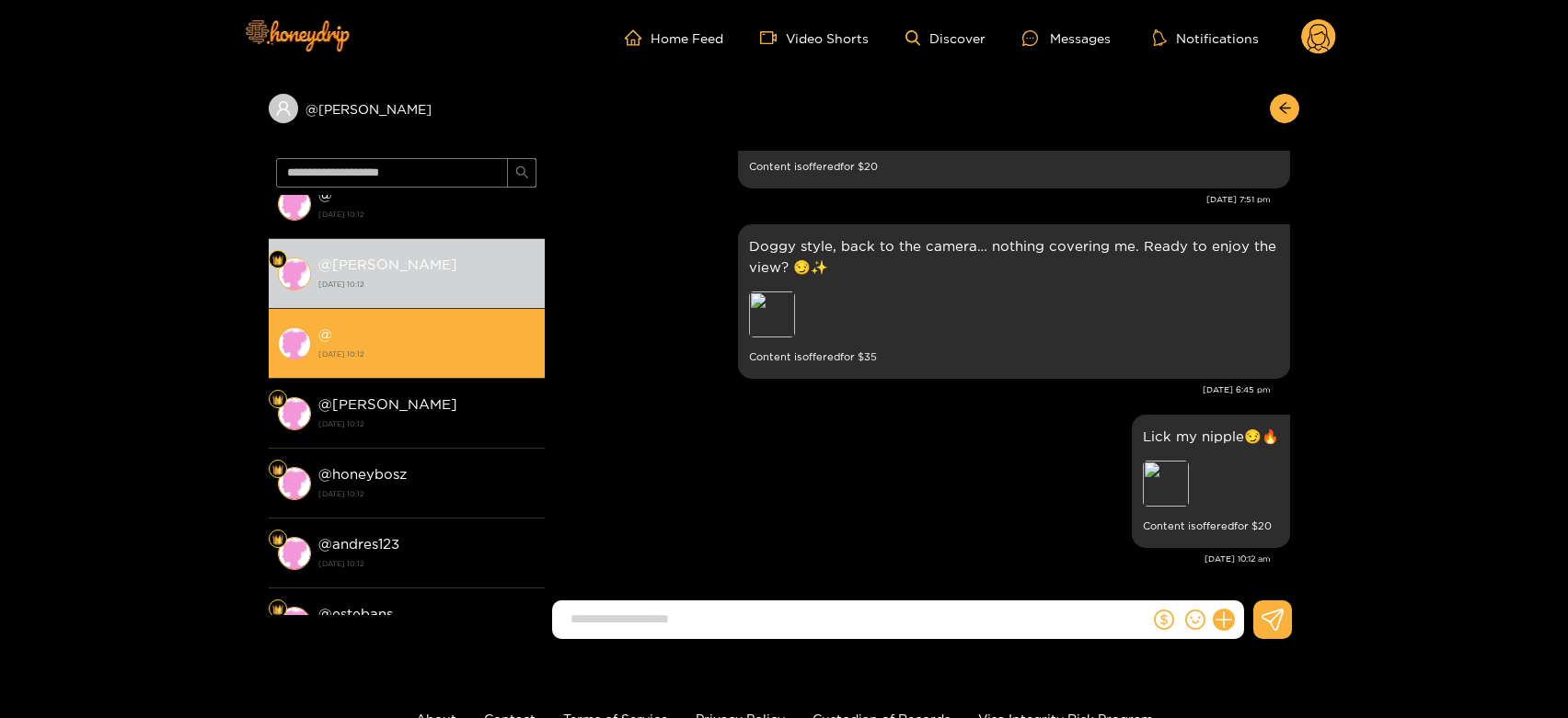
scroll to position [613, 0]
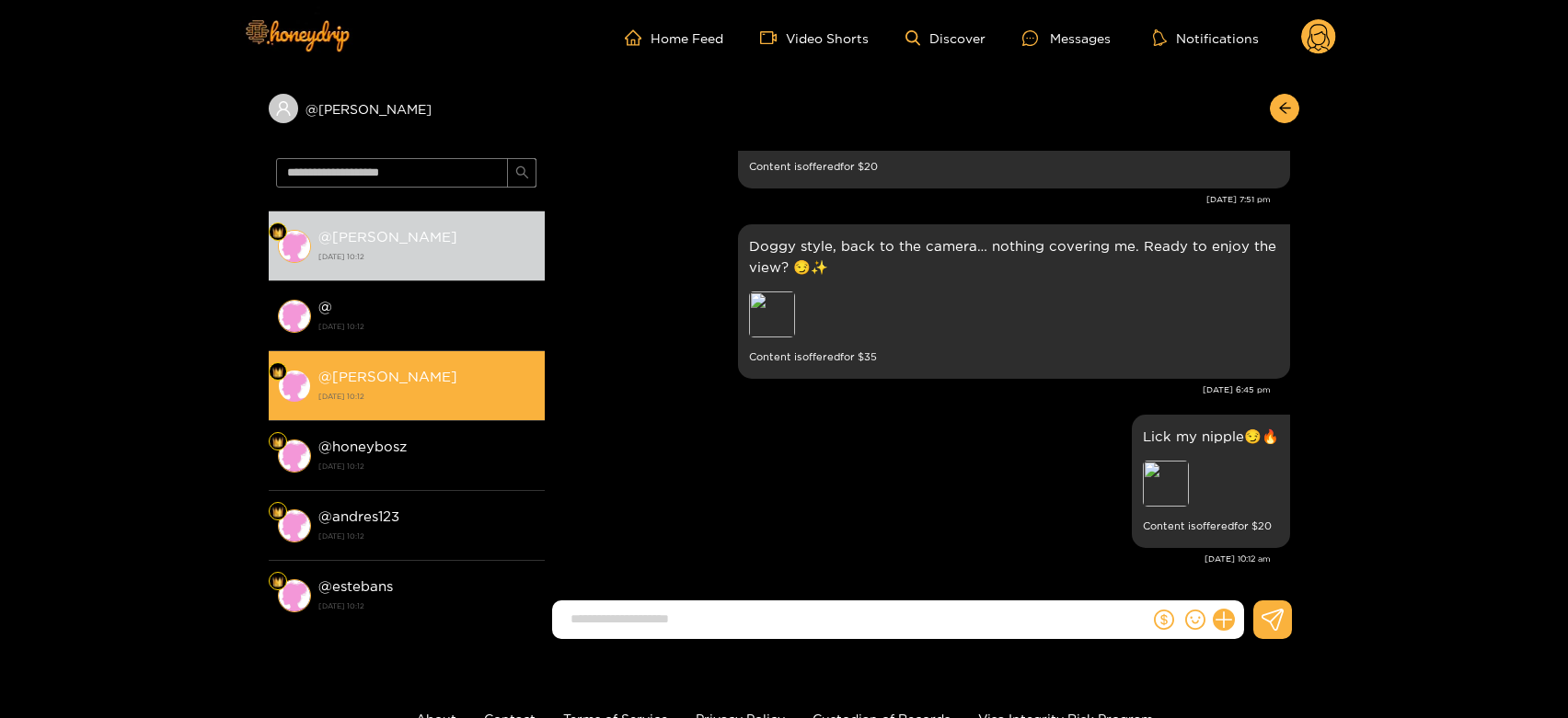
click at [462, 395] on strong "15 September 2025 10:12" at bounding box center [428, 396] width 218 height 17
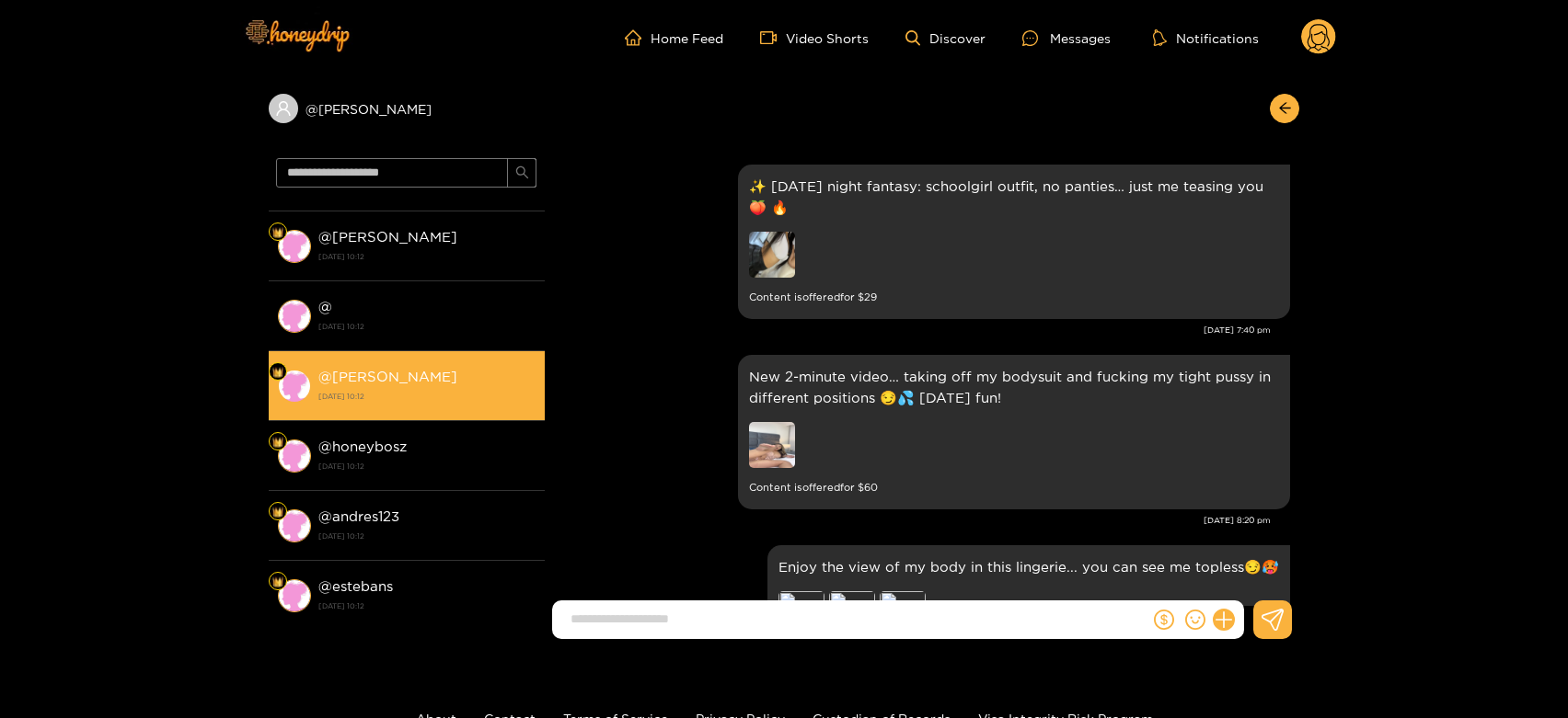
scroll to position [4137, 0]
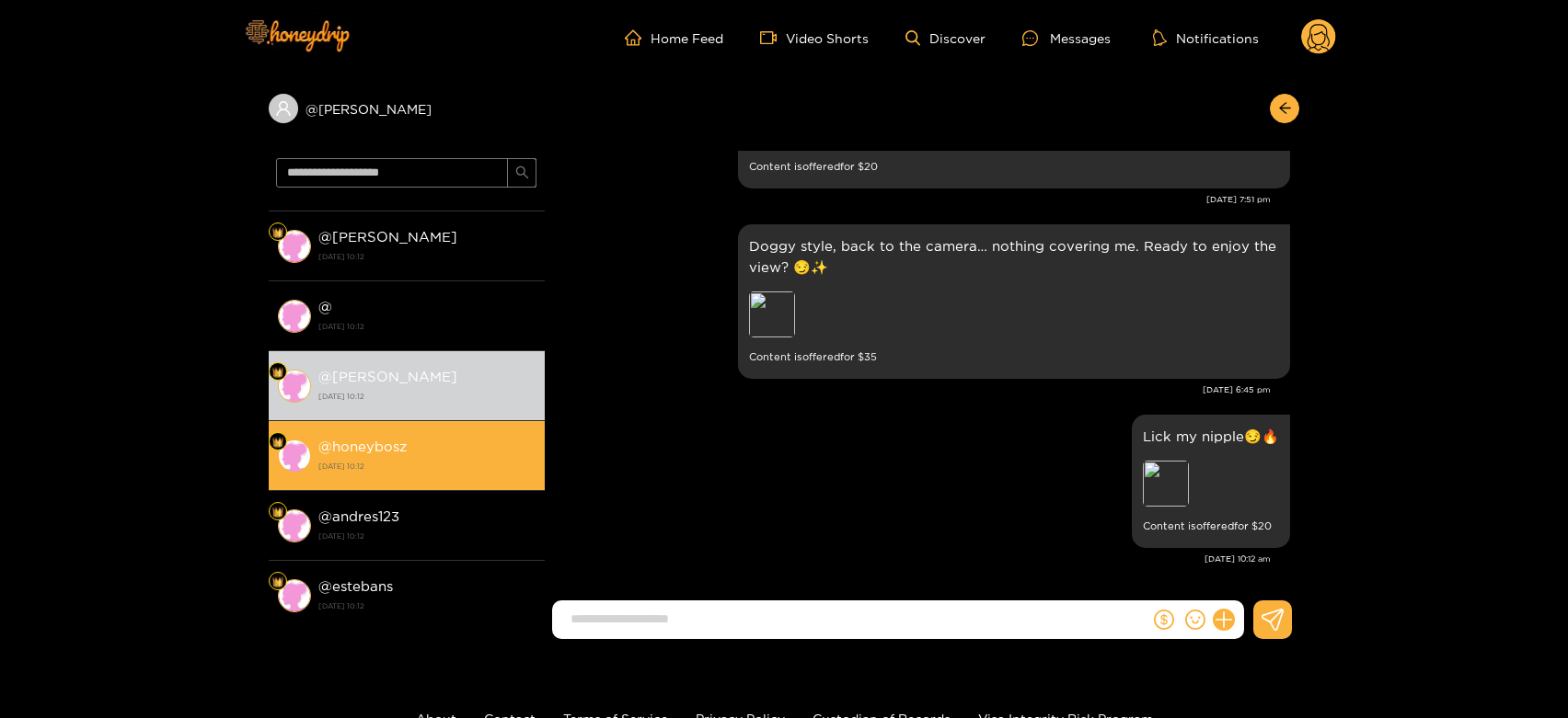
click at [462, 436] on div "@ honeybosz 15 September 2025 10:12" at bounding box center [428, 456] width 218 height 41
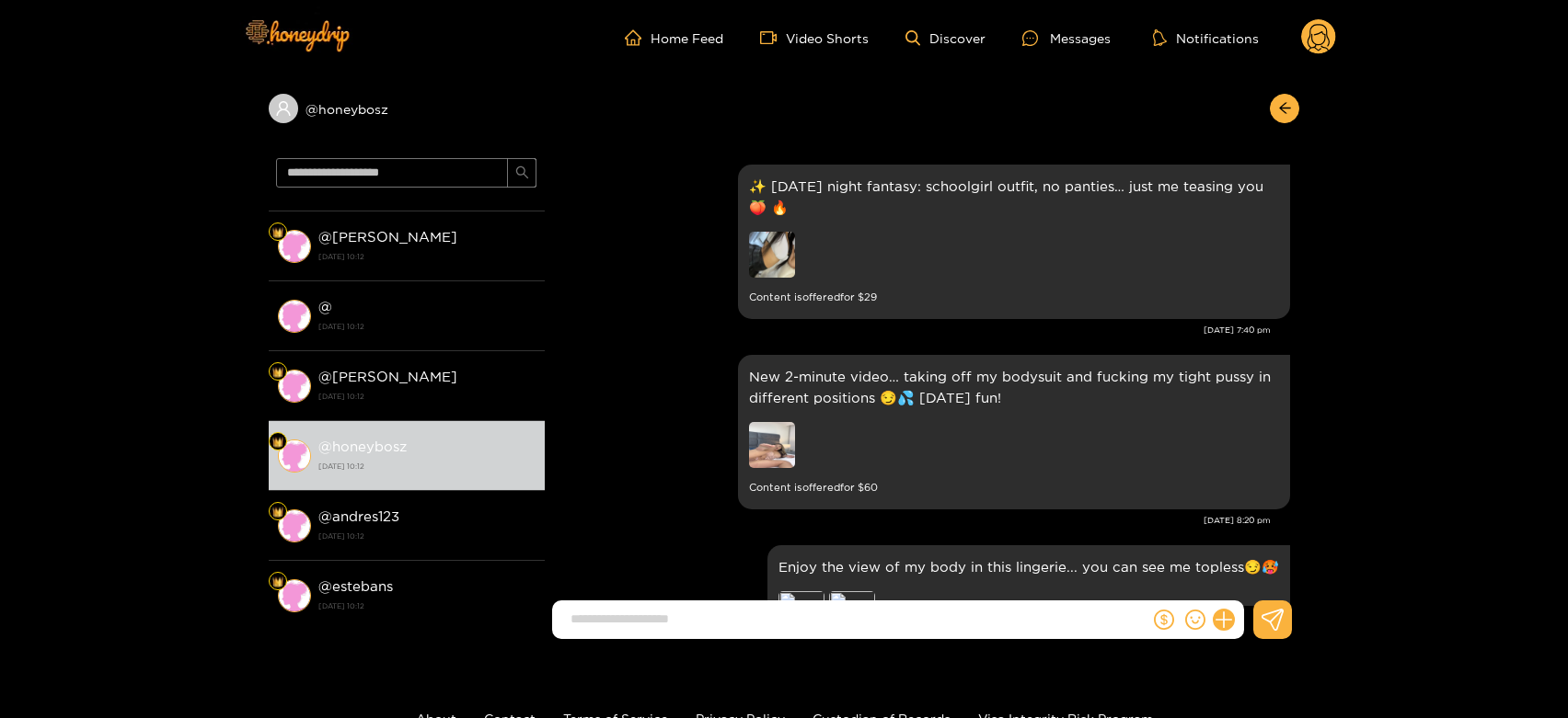
scroll to position [4137, 0]
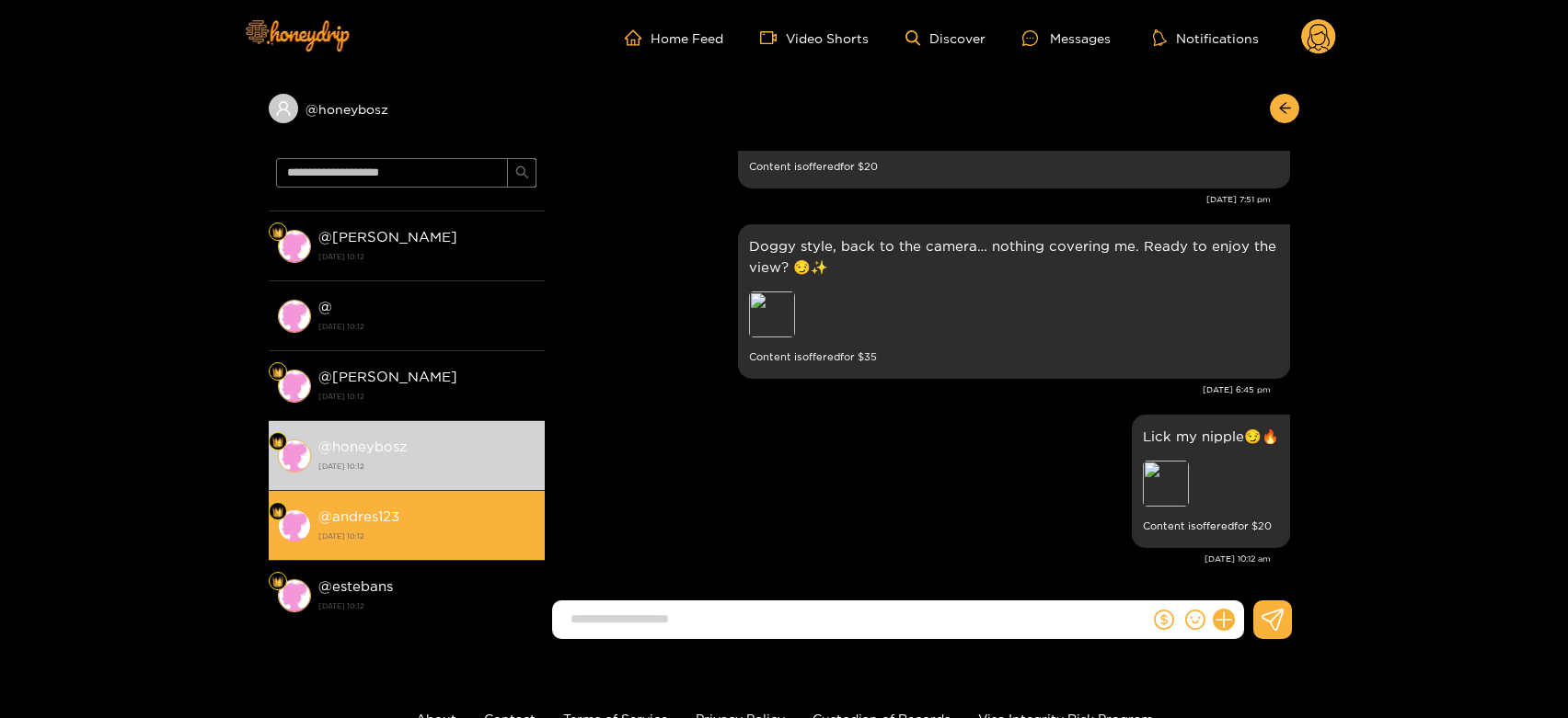
click at [434, 506] on div "@ andres123 15 September 2025 10:12" at bounding box center [428, 526] width 218 height 41
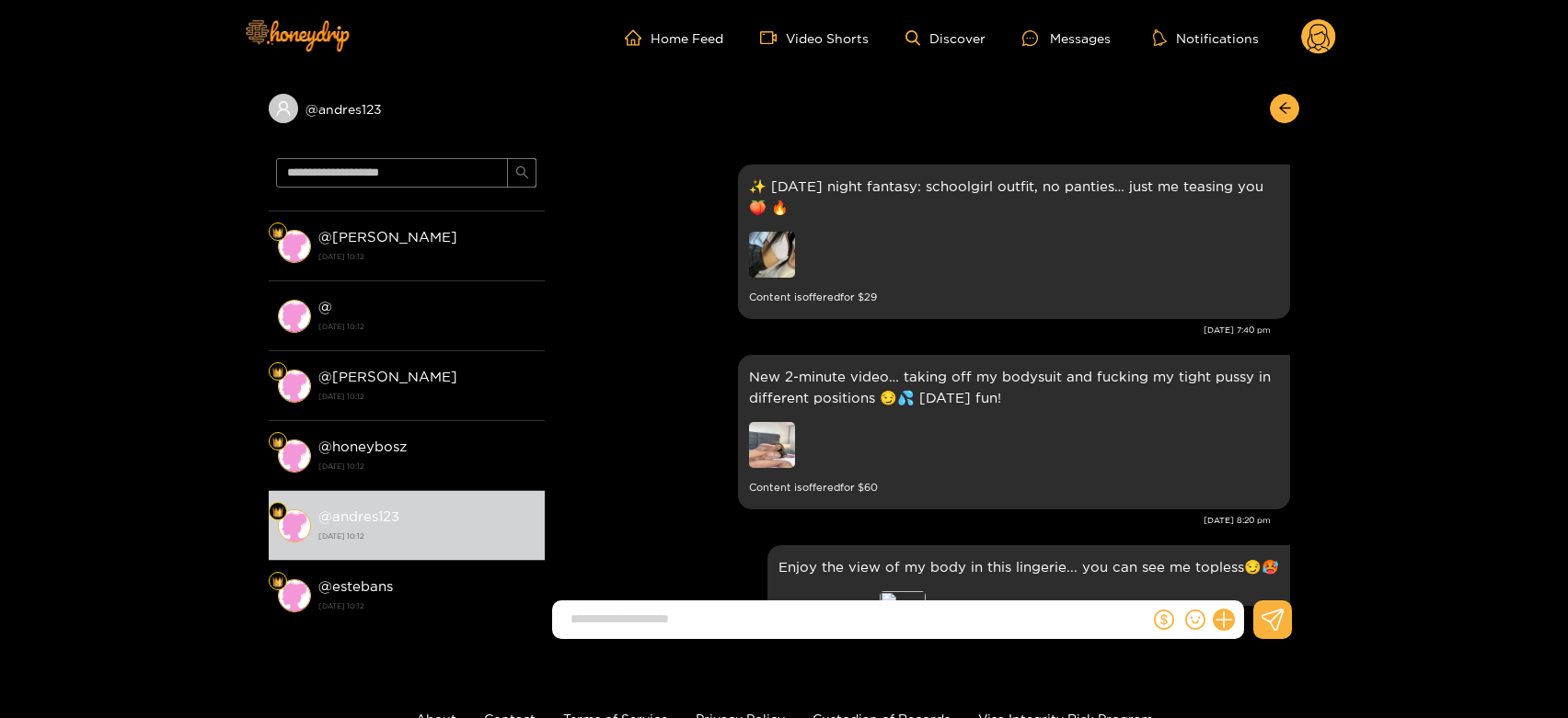
scroll to position [4137, 0]
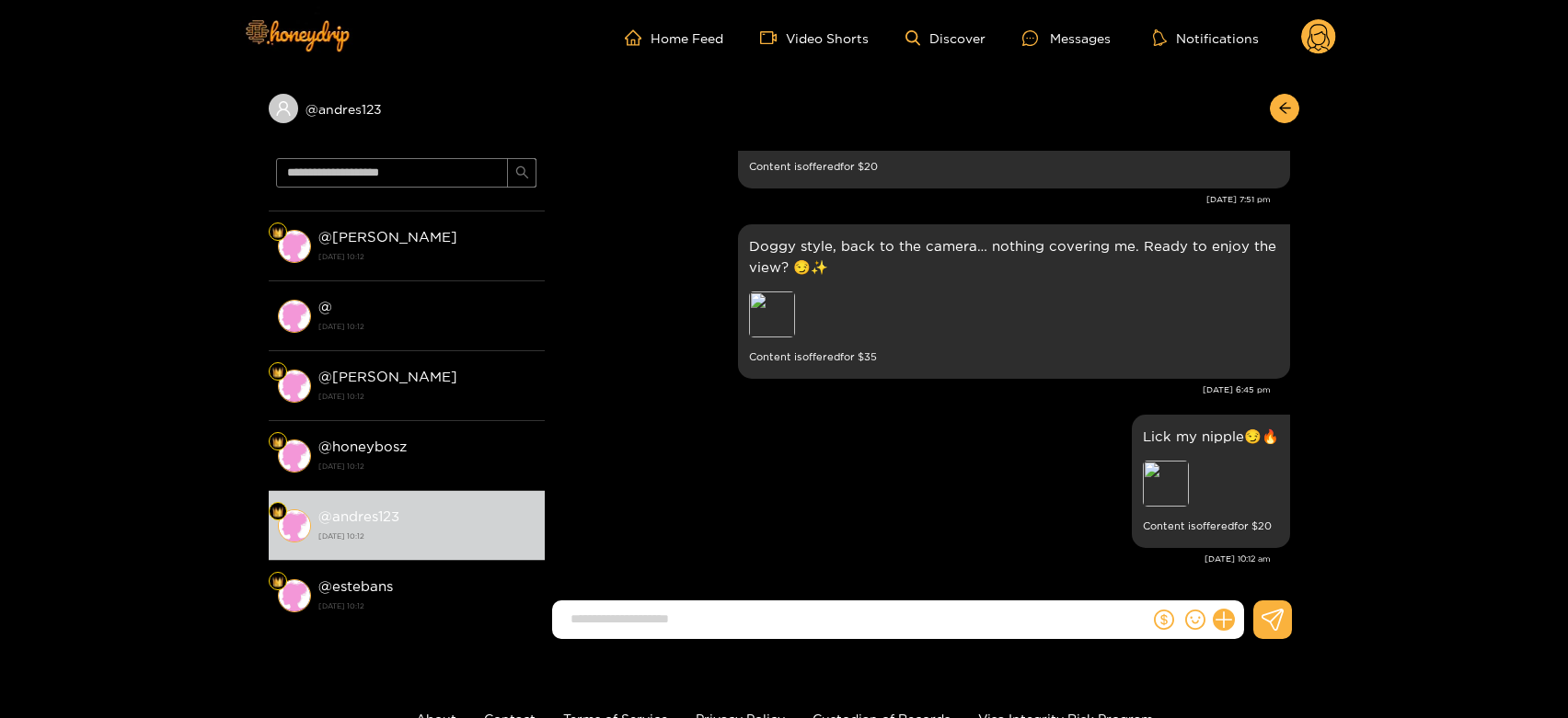
click at [1318, 41] on circle at bounding box center [1319, 37] width 35 height 35
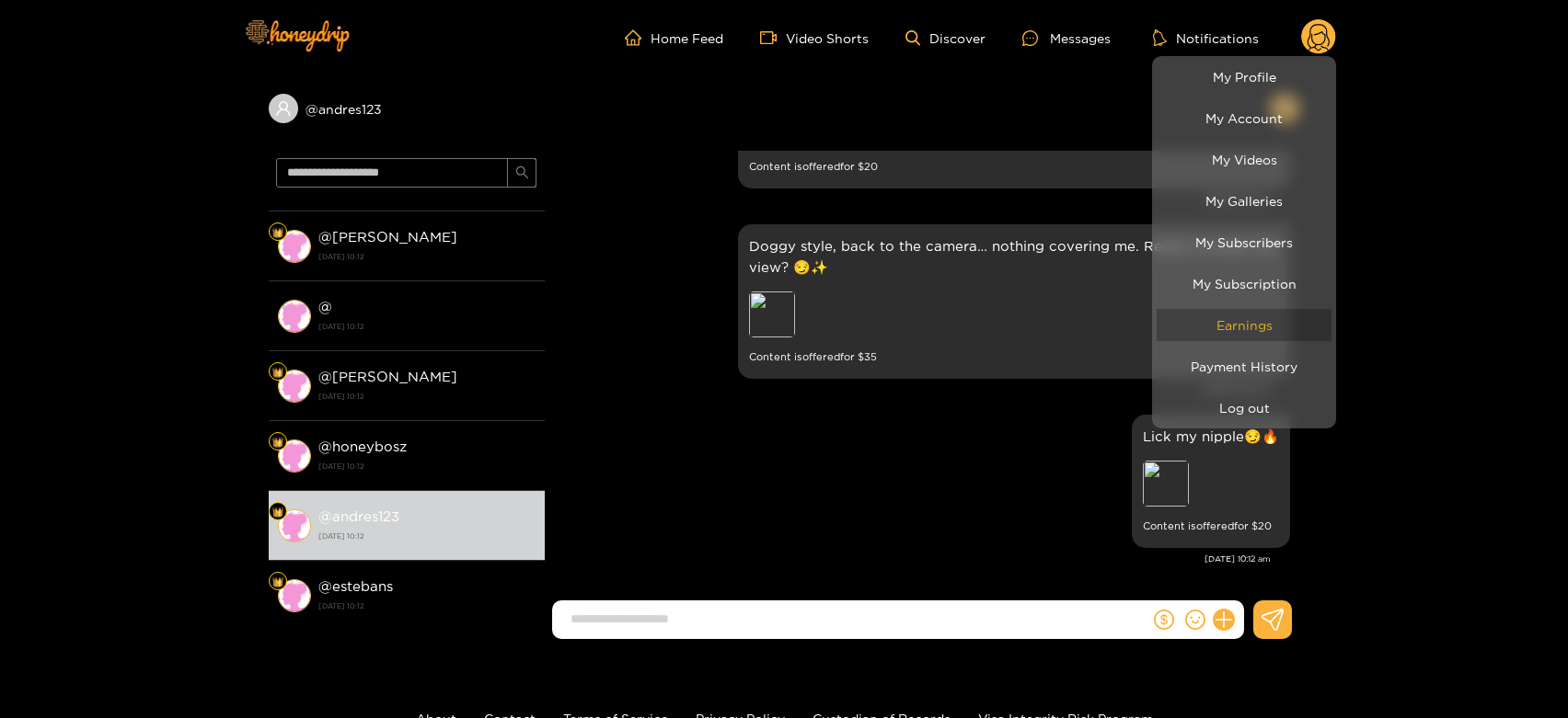
click at [1255, 327] on link "Earnings" at bounding box center [1244, 325] width 174 height 32
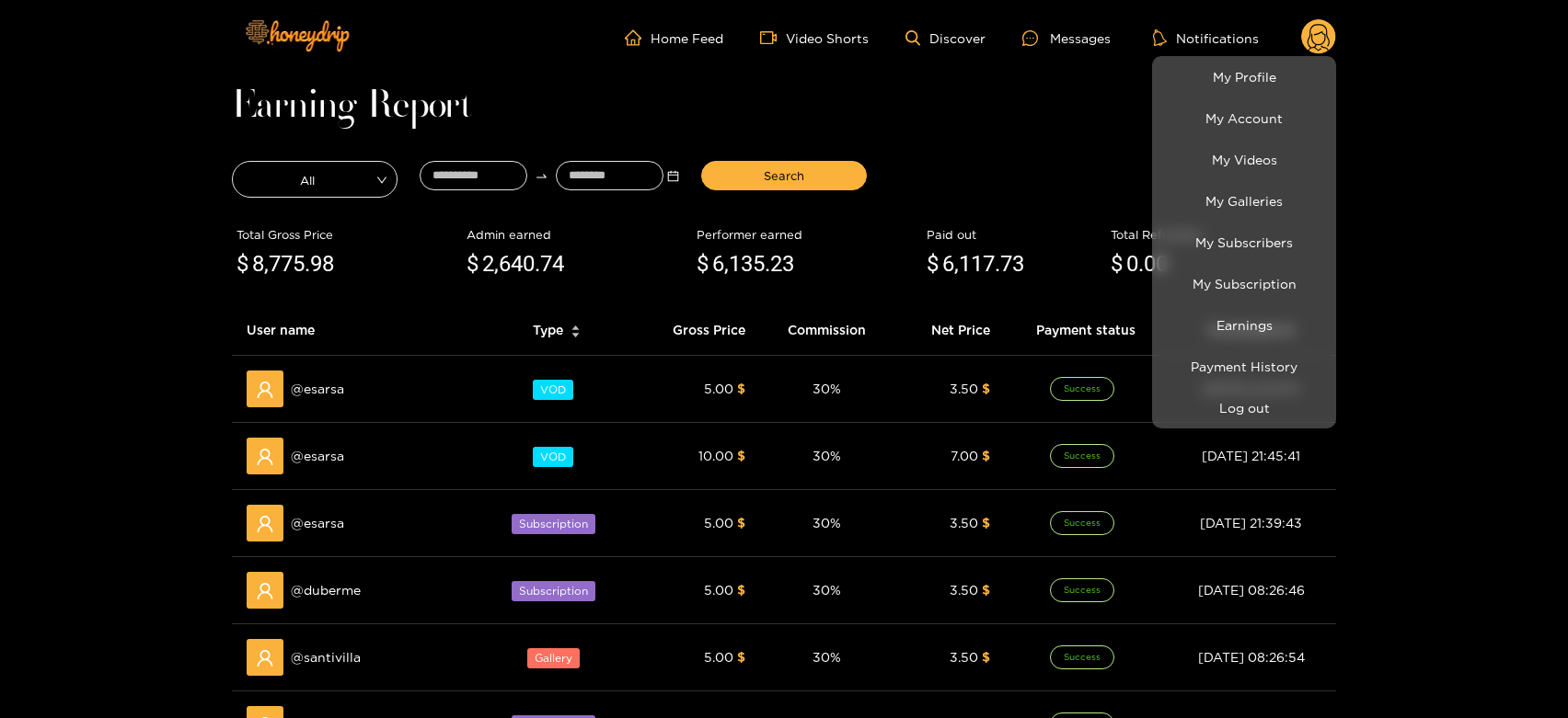
click at [316, 395] on div at bounding box center [784, 359] width 1568 height 718
click at [316, 395] on span "@ esarsa" at bounding box center [317, 389] width 53 height 21
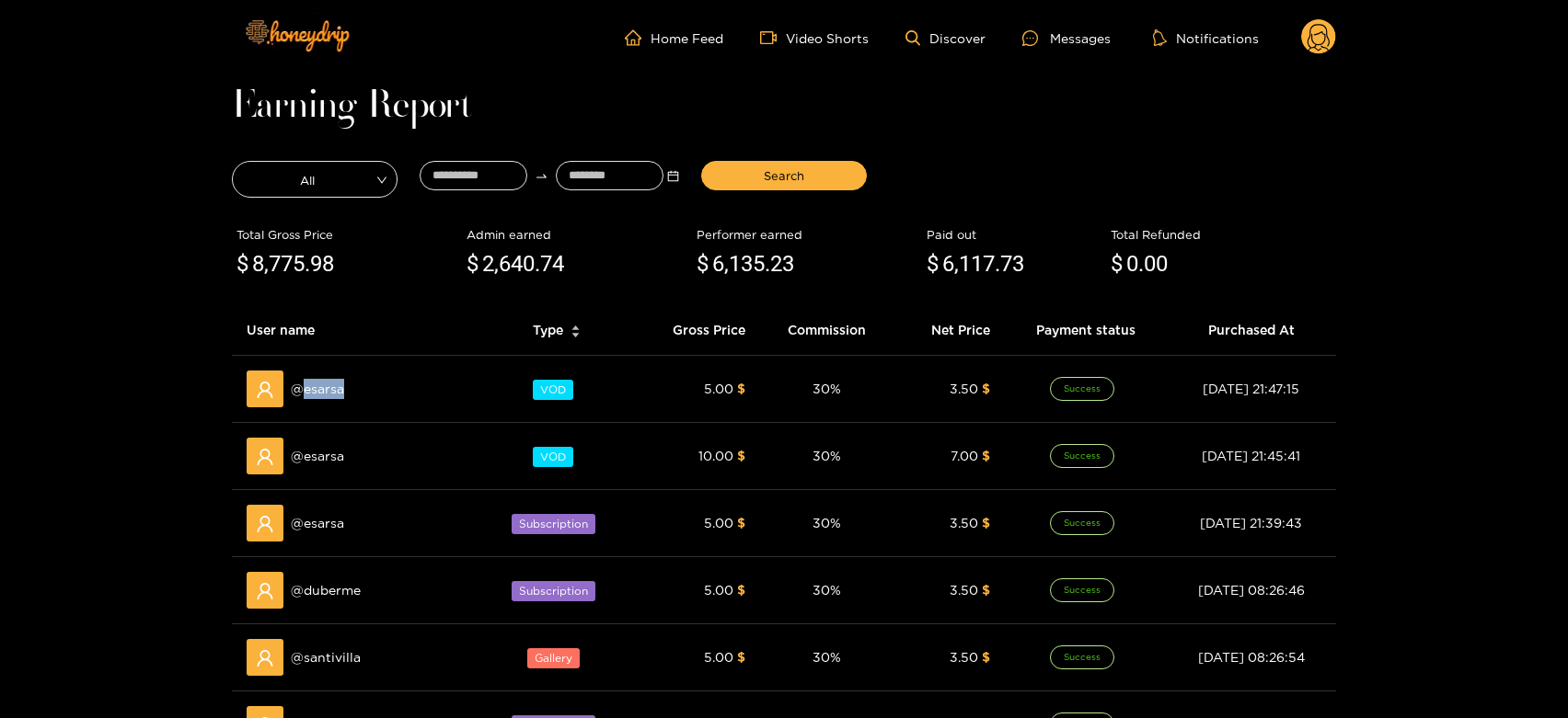
copy span "esarsa"
click at [1093, 30] on div "Messages" at bounding box center [1066, 37] width 88 height 22
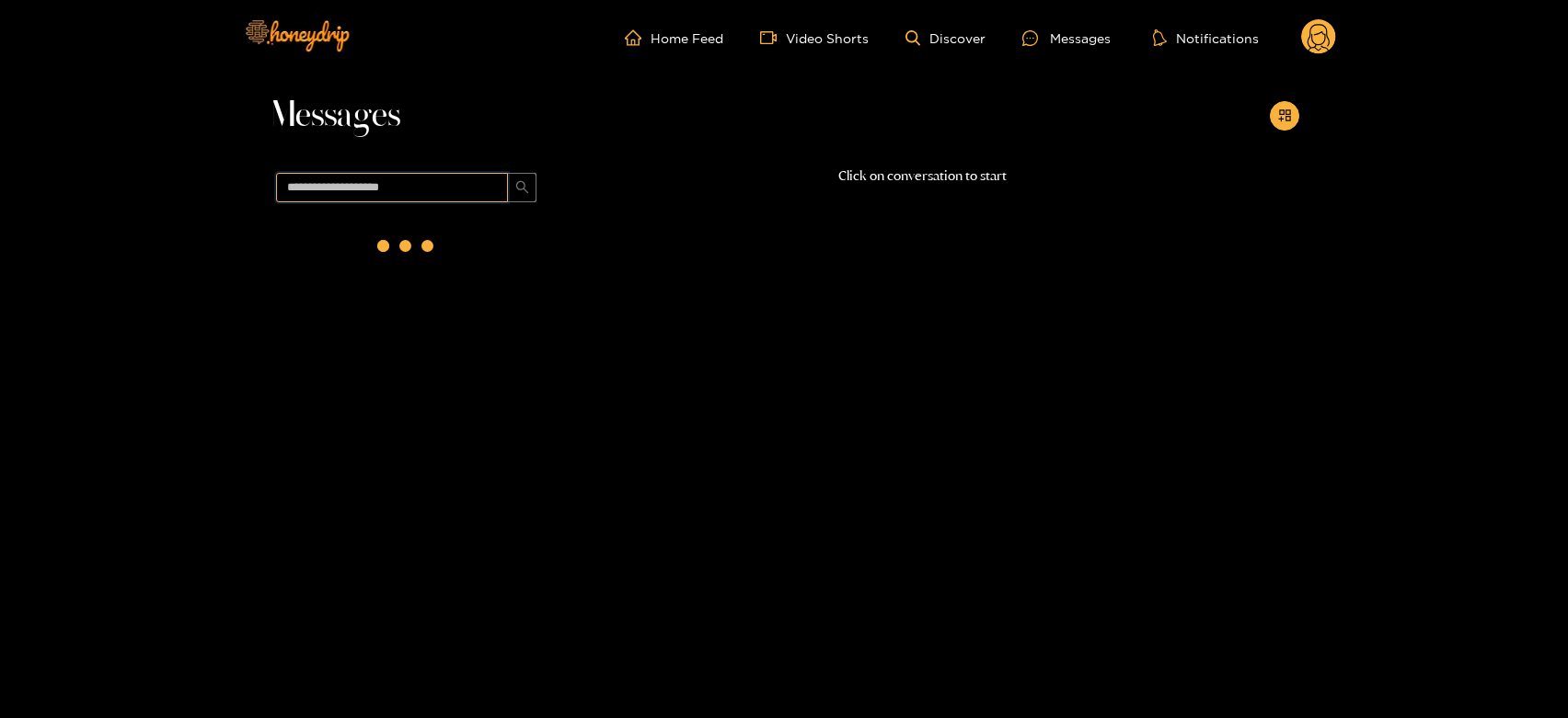
click at [321, 183] on input "text" at bounding box center [391, 187] width 232 height 29
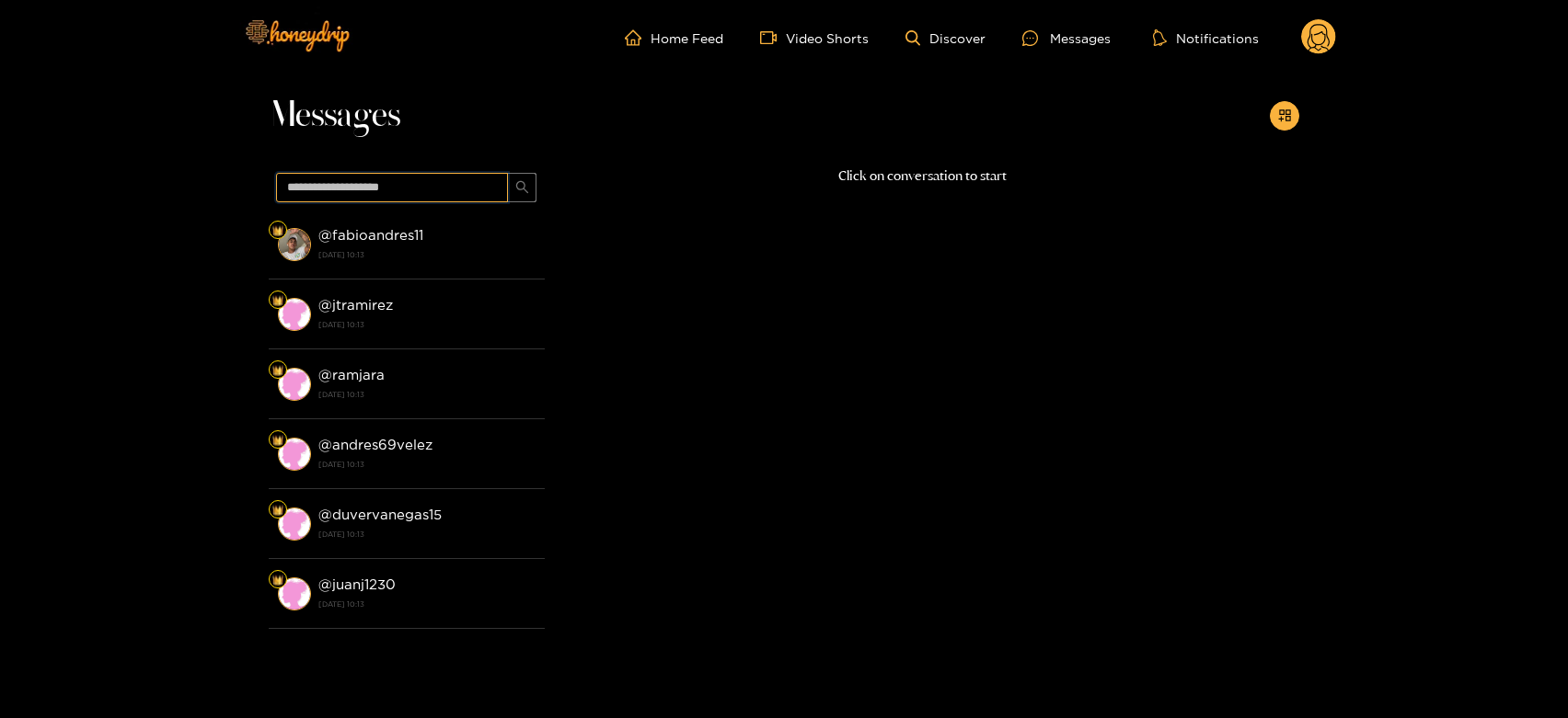
paste input "******"
type input "******"
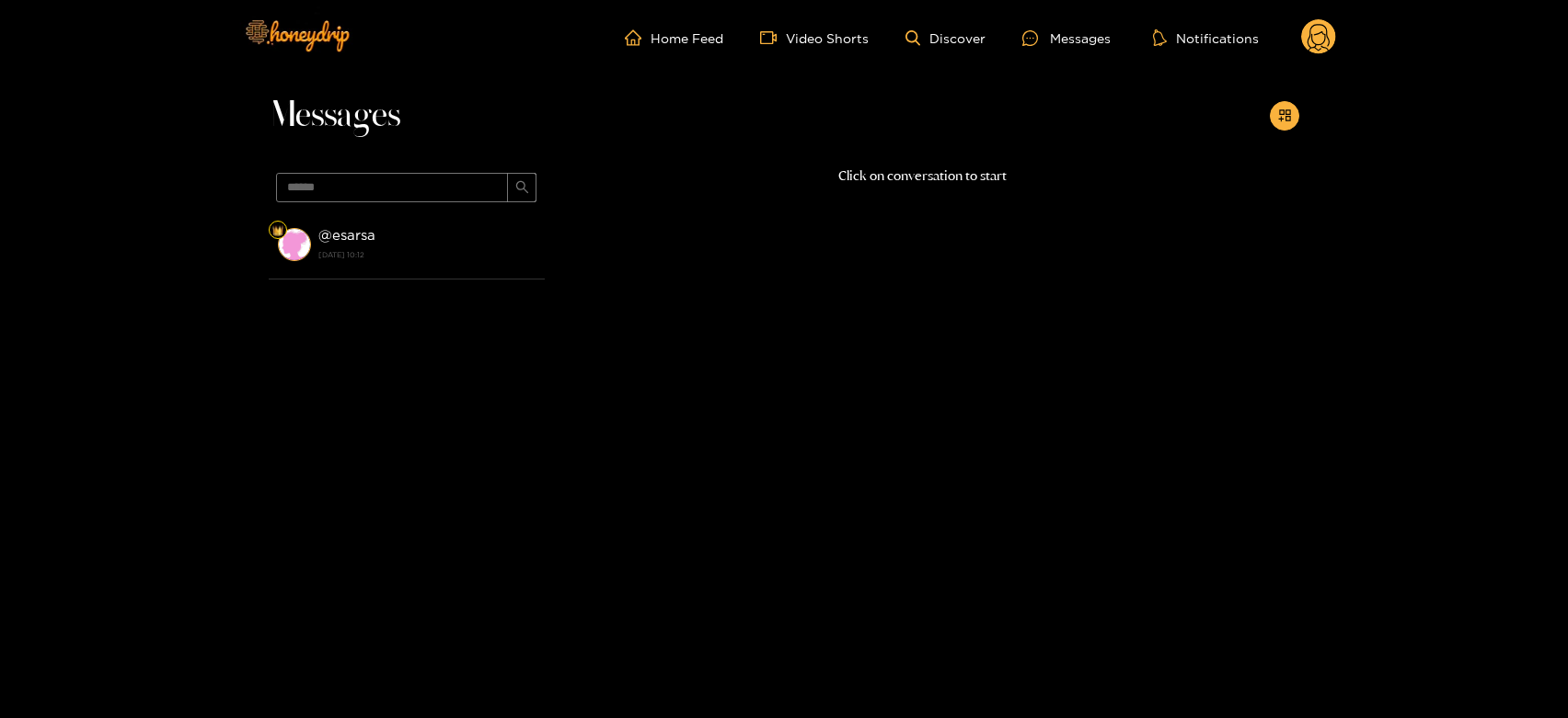
click at [382, 240] on div "@ esarsa 15 September 2025 10:12" at bounding box center [428, 244] width 218 height 41
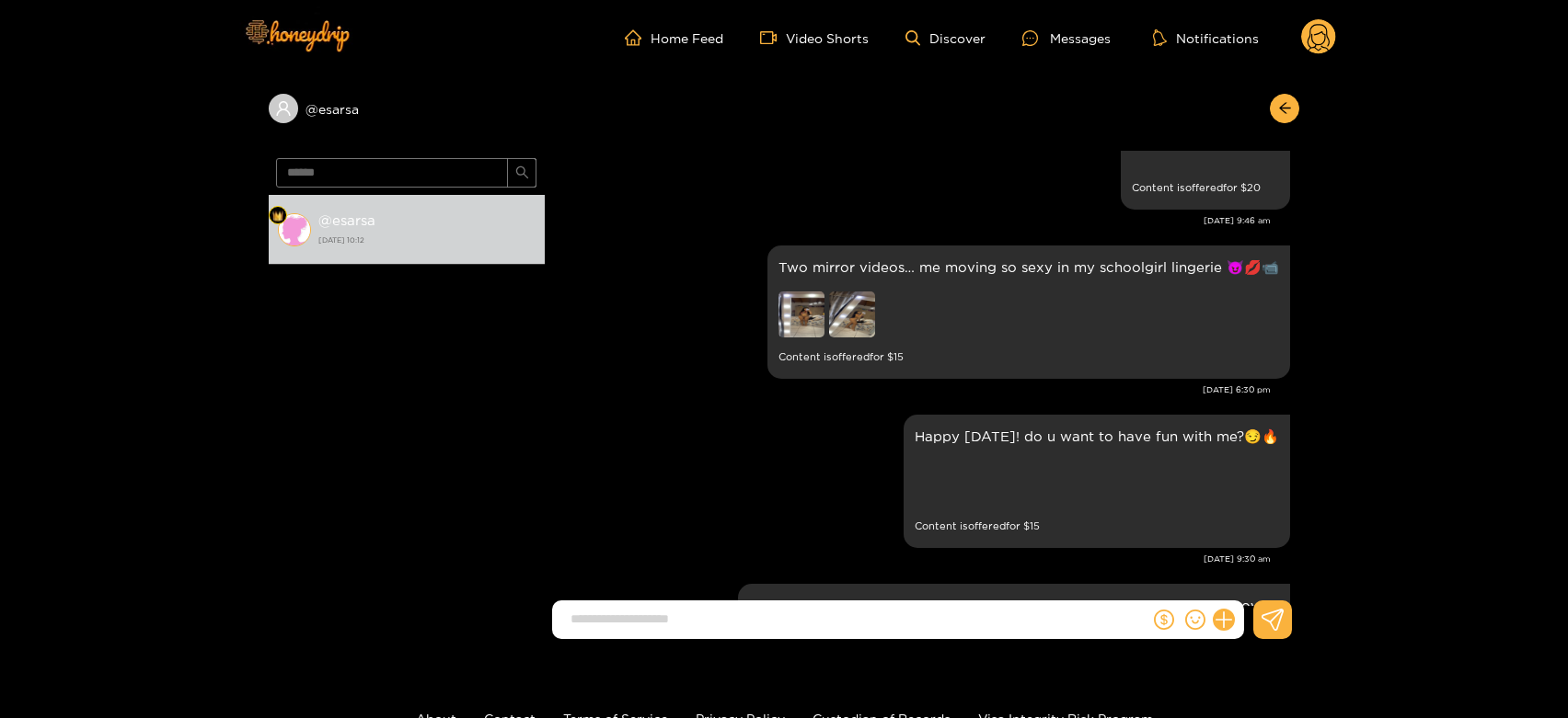
scroll to position [3524, 0]
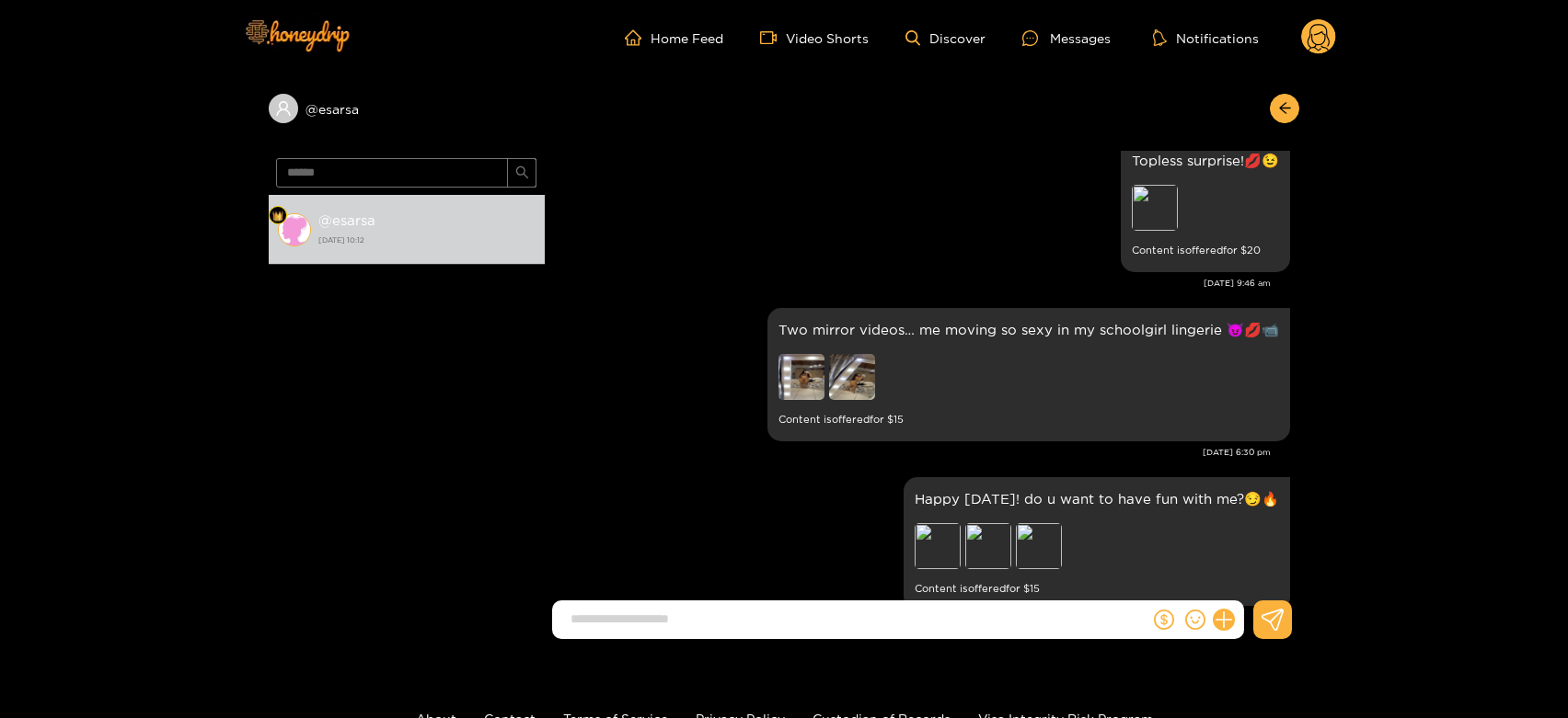
click at [1325, 27] on circle at bounding box center [1319, 37] width 35 height 35
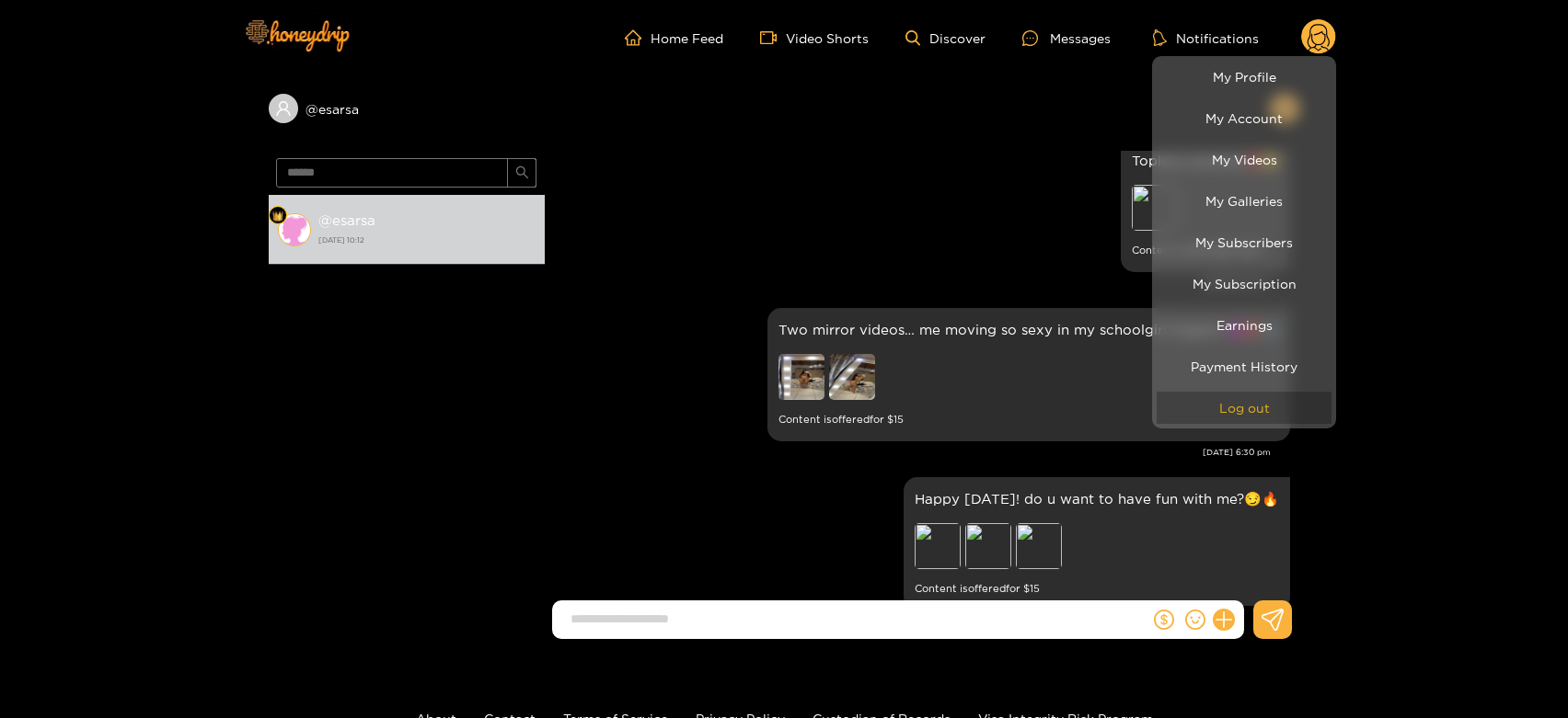
click at [1224, 419] on button "Log out" at bounding box center [1244, 408] width 174 height 32
